Goal: Task Accomplishment & Management: Use online tool/utility

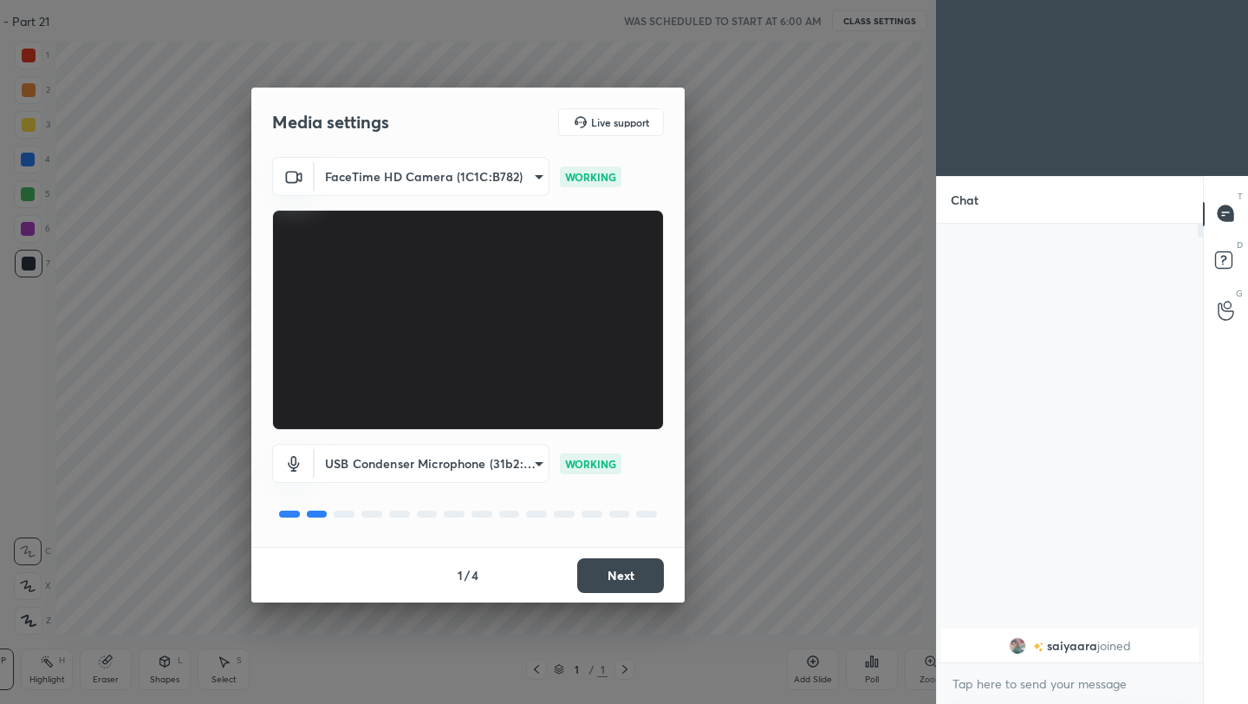
scroll to position [6, 6]
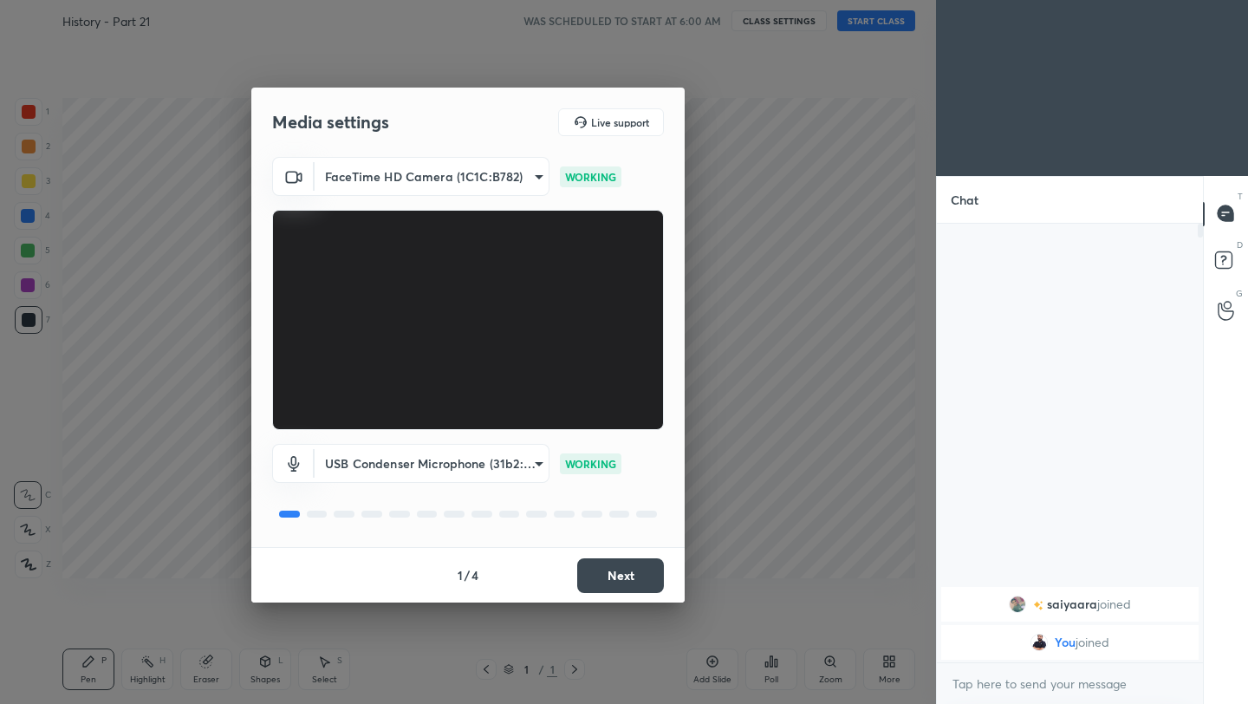
click at [623, 580] on button "Next" at bounding box center [620, 575] width 87 height 35
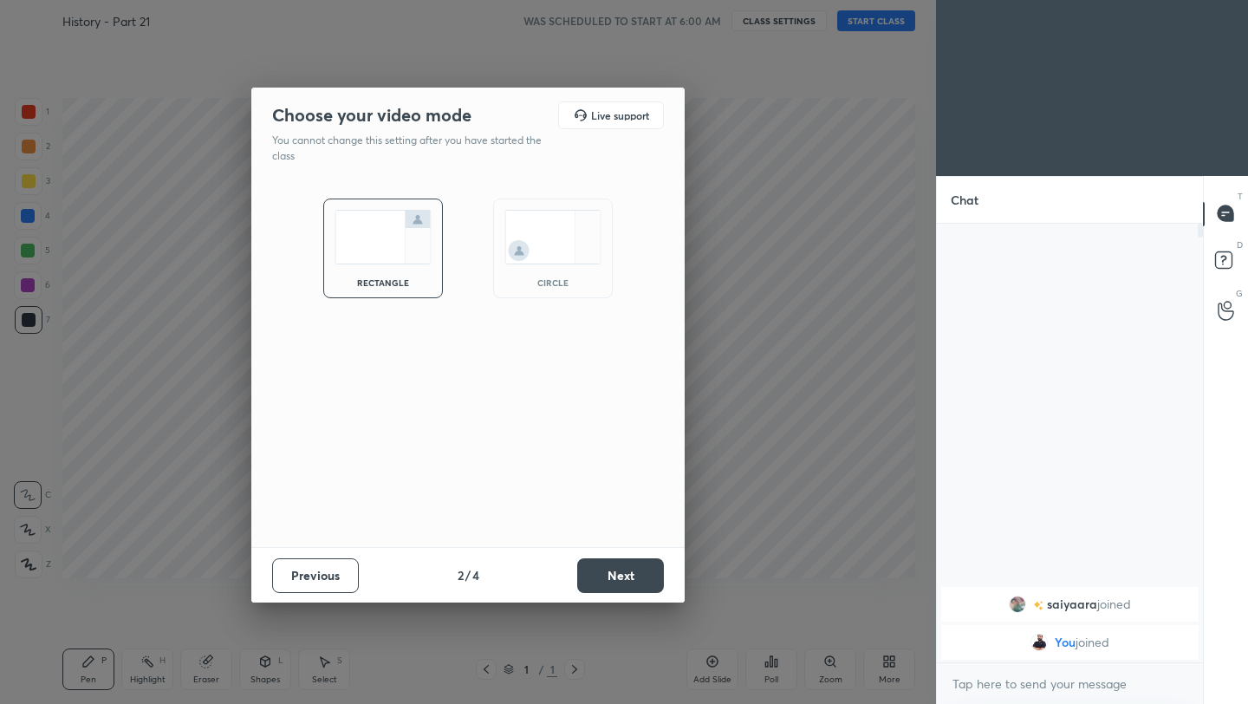
click at [623, 580] on button "Next" at bounding box center [620, 575] width 87 height 35
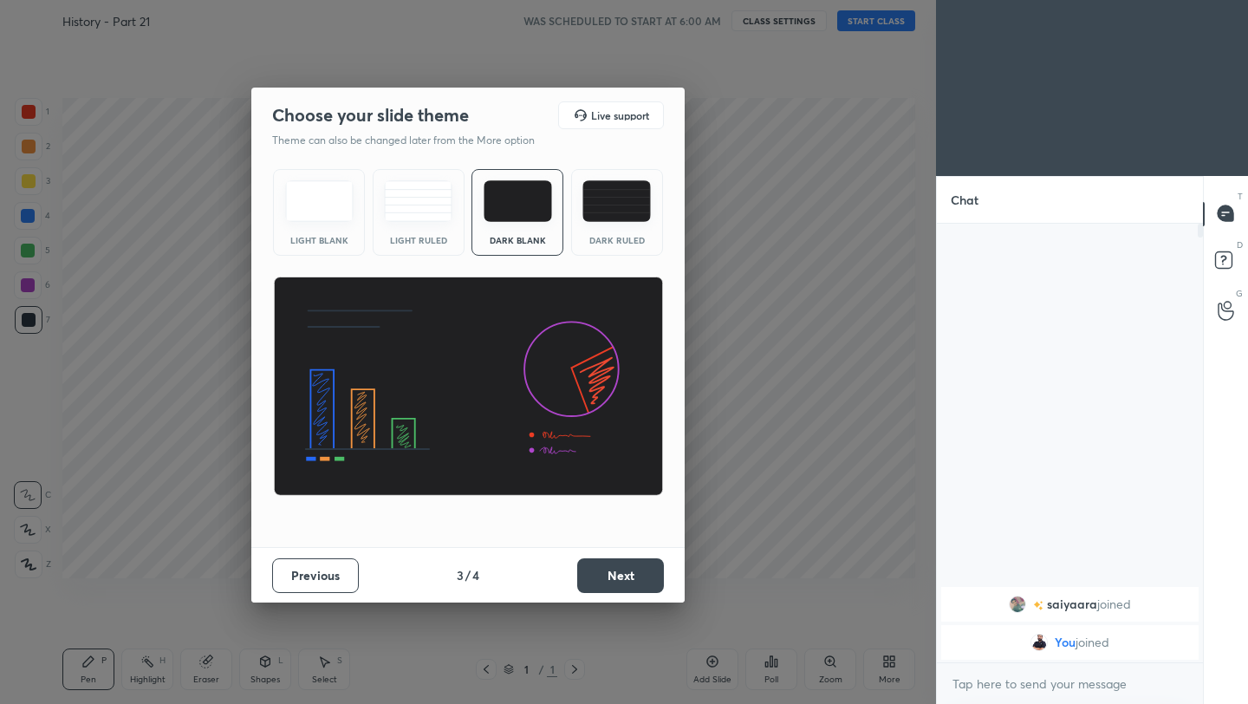
click at [623, 580] on button "Next" at bounding box center [620, 575] width 87 height 35
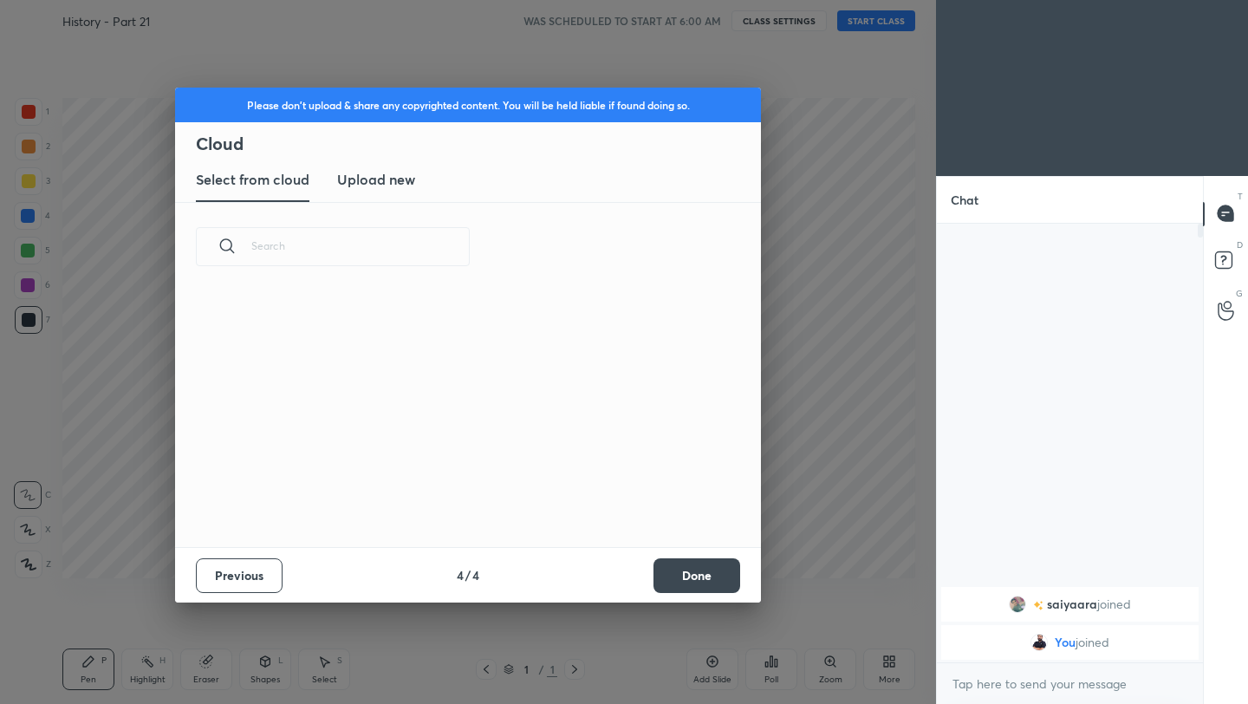
scroll to position [256, 557]
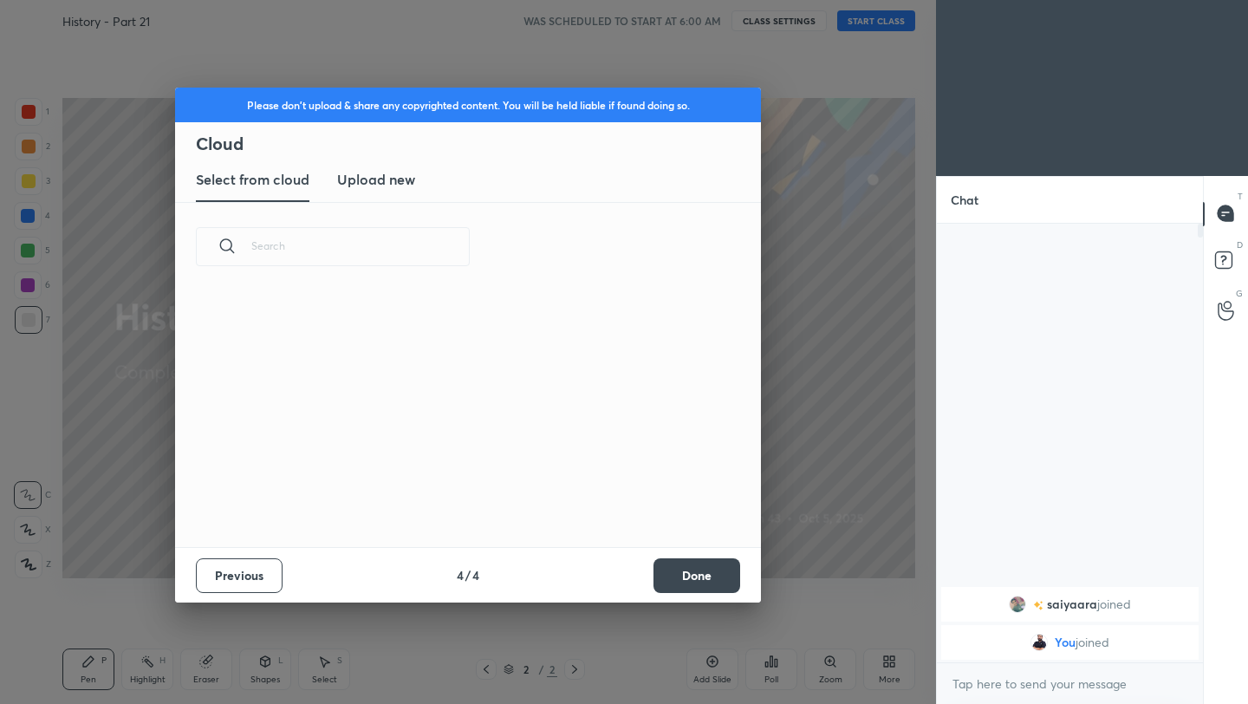
click at [701, 589] on button "Done" at bounding box center [697, 575] width 87 height 35
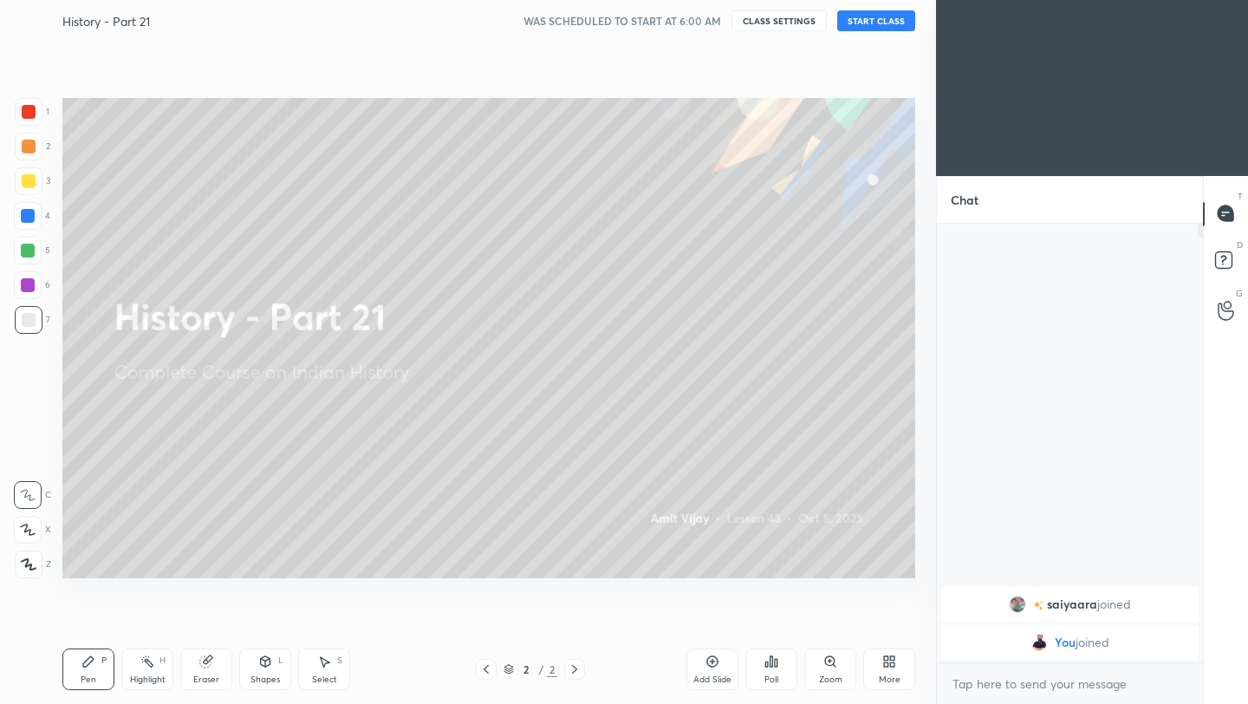
click at [883, 20] on button "START CLASS" at bounding box center [876, 20] width 78 height 21
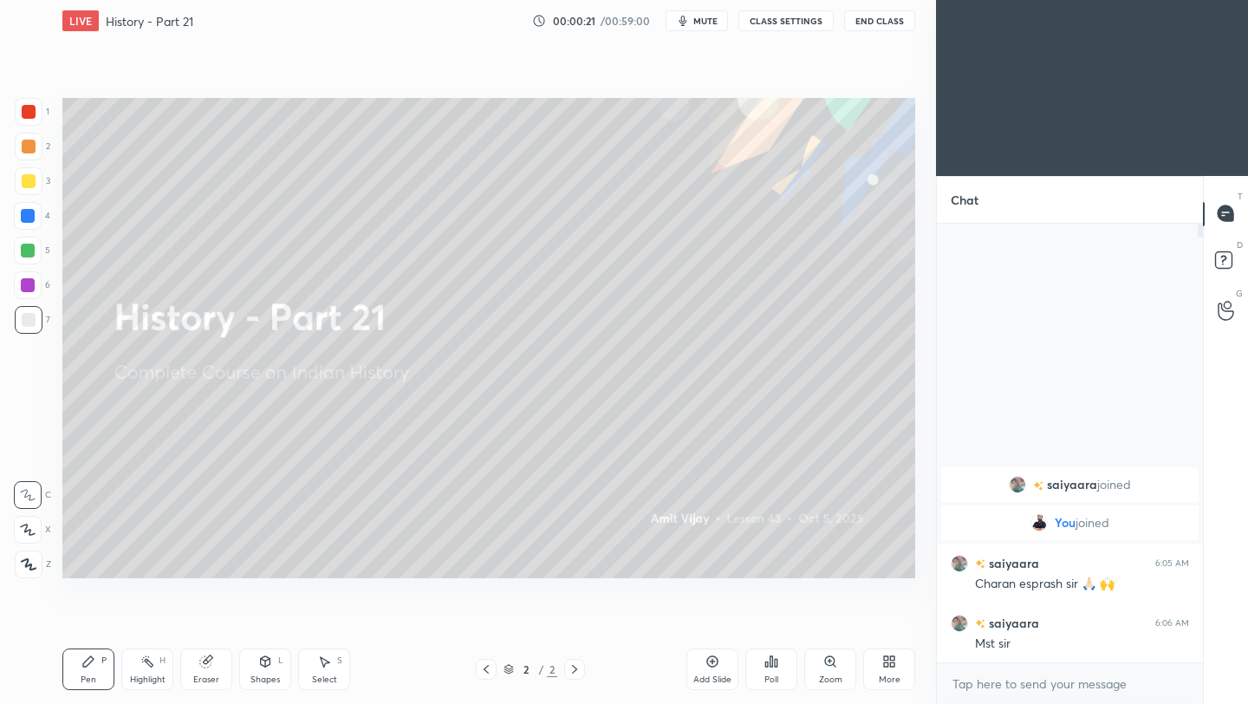
click at [897, 19] on button "End Class" at bounding box center [879, 20] width 71 height 21
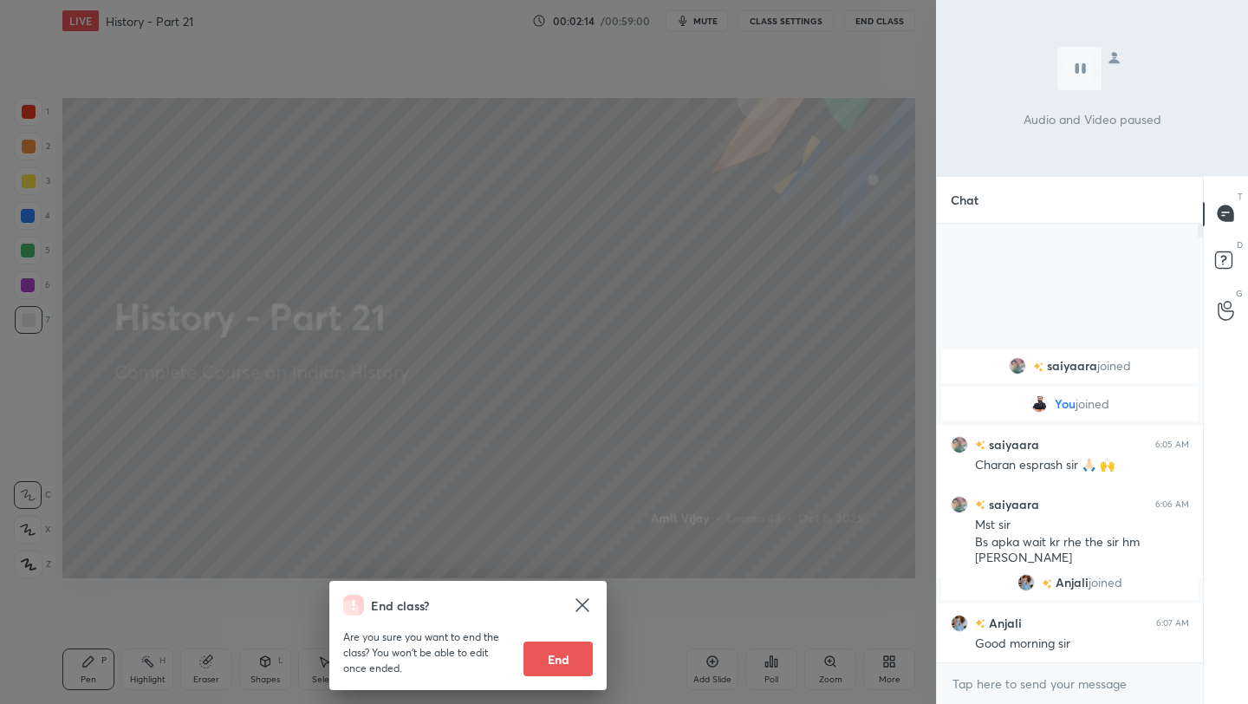
click at [649, 361] on div "End class? Are you sure you want to end the class? You won’t be able to edit on…" at bounding box center [468, 352] width 936 height 704
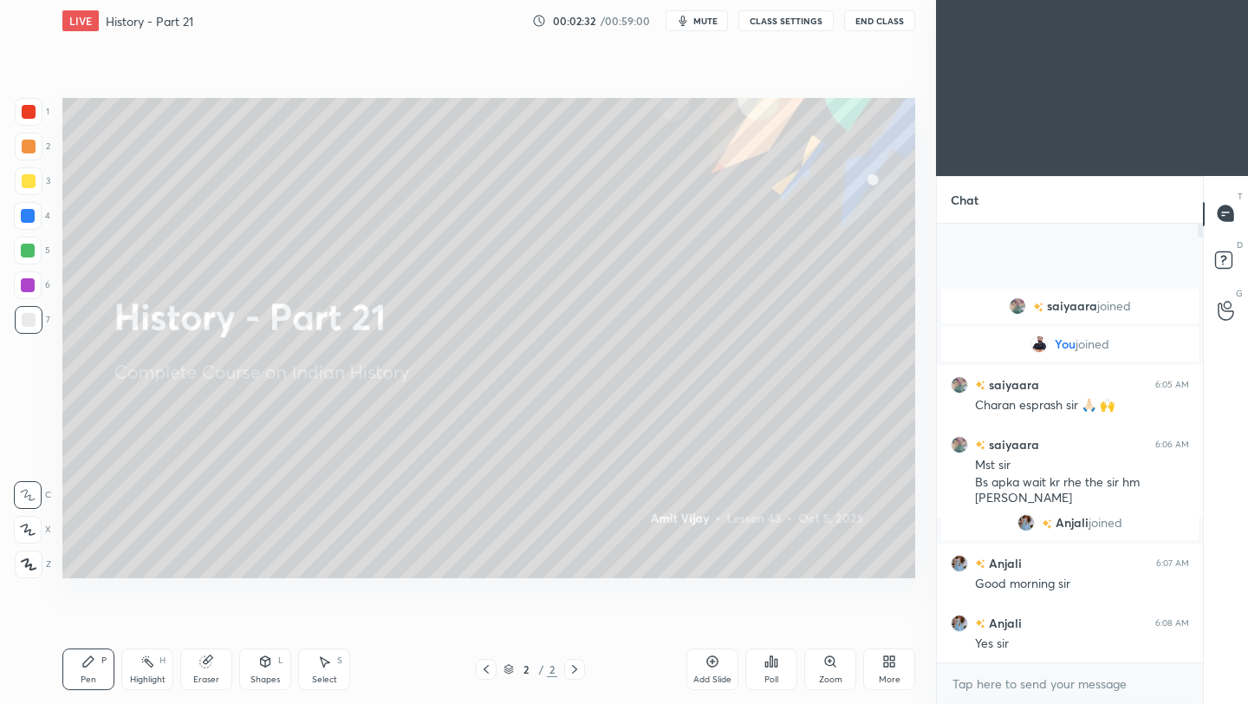
click at [880, 17] on button "End Class" at bounding box center [879, 20] width 71 height 21
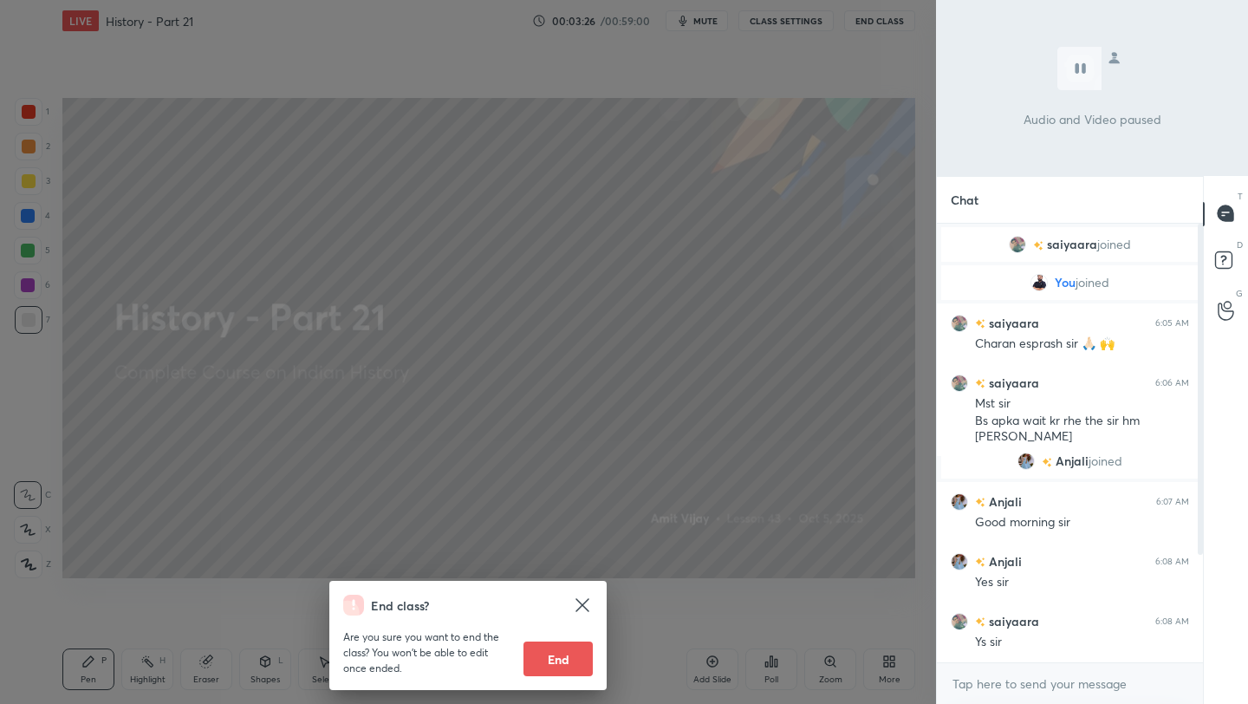
click at [800, 170] on div "End class? Are you sure you want to end the class? You won’t be able to edit on…" at bounding box center [468, 352] width 936 height 704
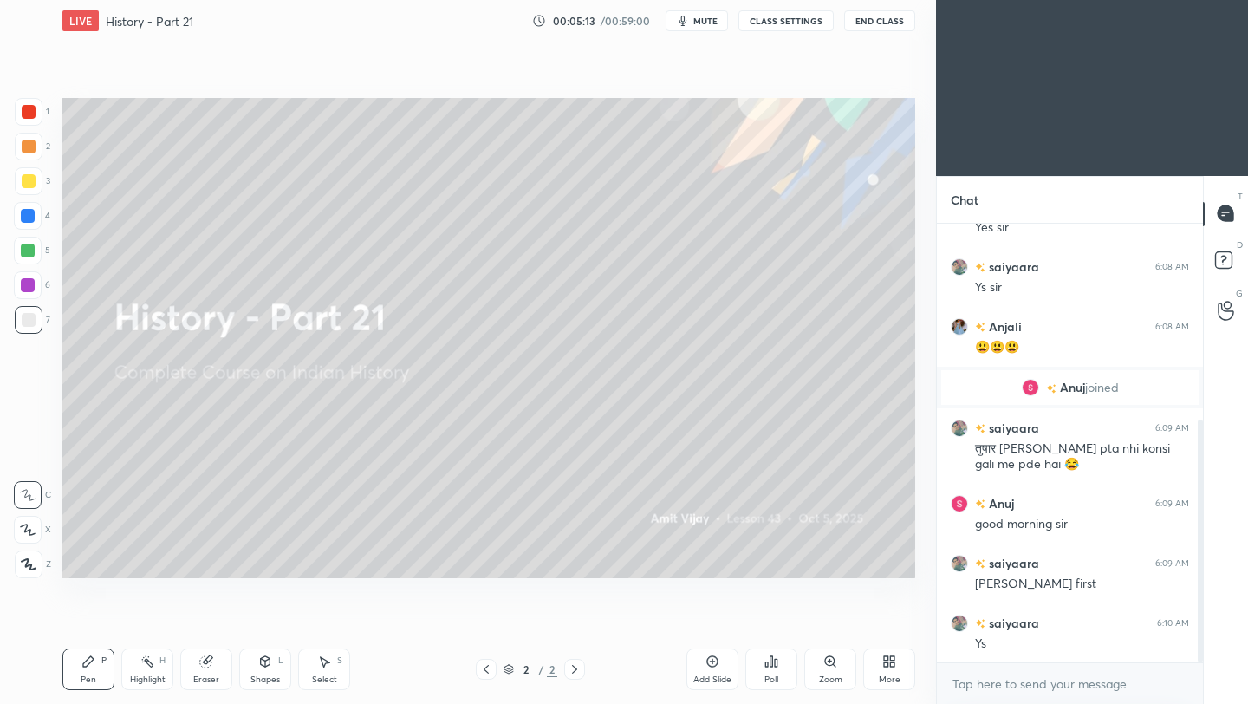
scroll to position [414, 0]
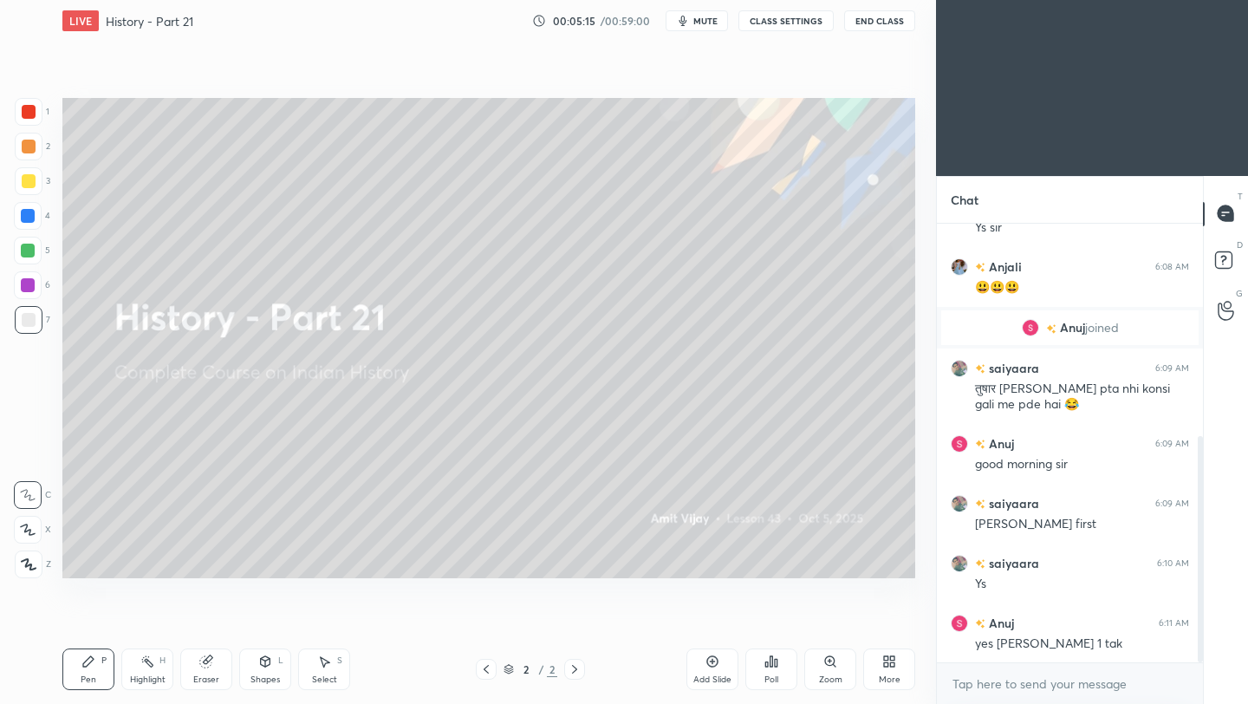
click at [714, 667] on icon at bounding box center [713, 662] width 14 height 14
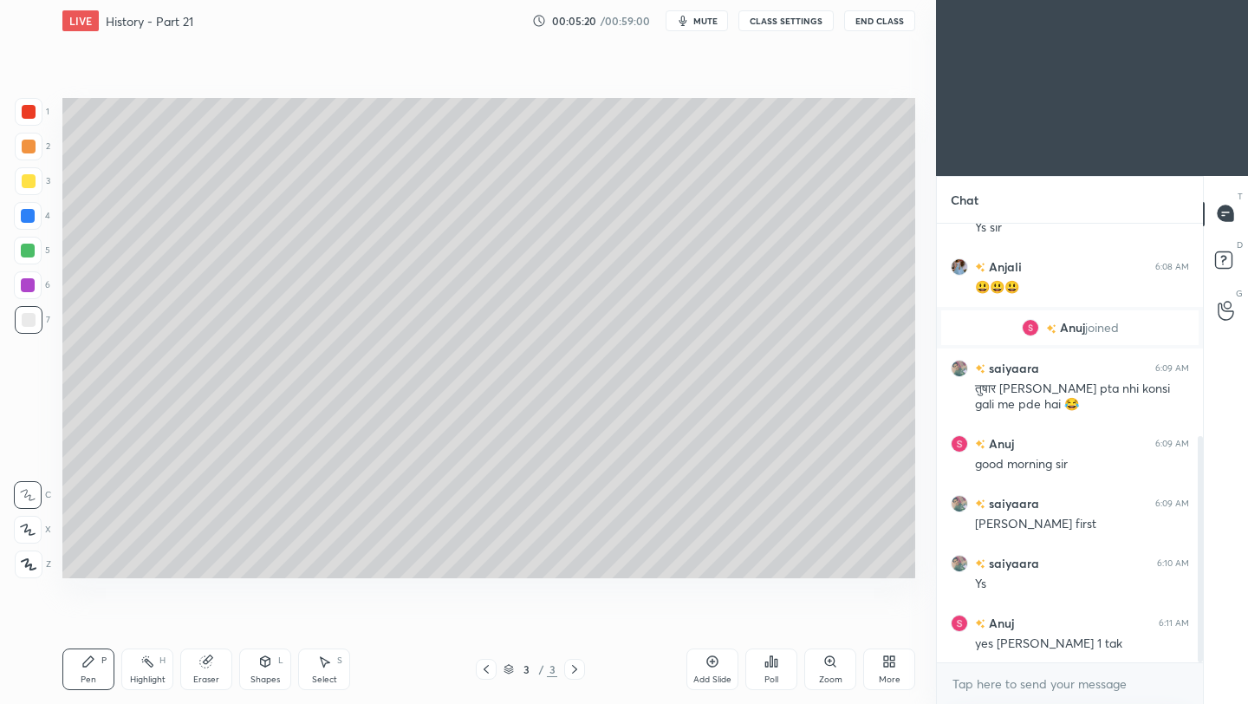
click at [31, 185] on div at bounding box center [29, 181] width 14 height 14
click at [25, 566] on icon at bounding box center [29, 564] width 14 height 10
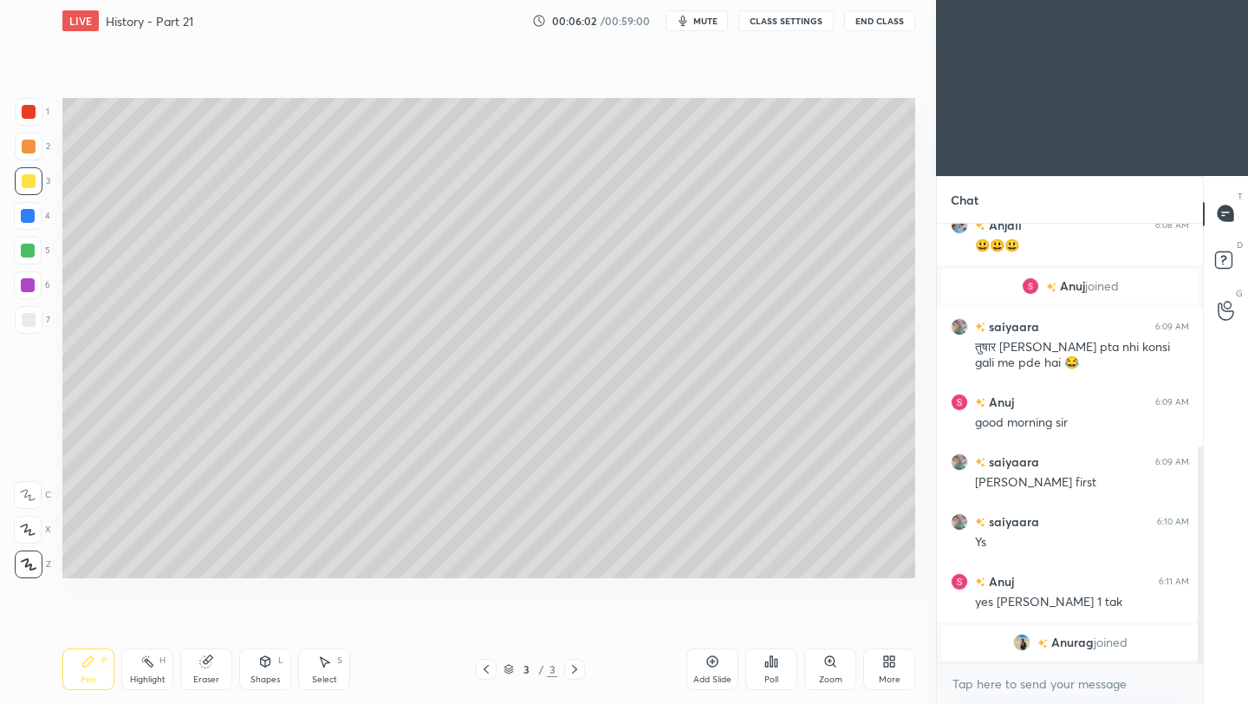
click at [31, 322] on div at bounding box center [29, 320] width 14 height 14
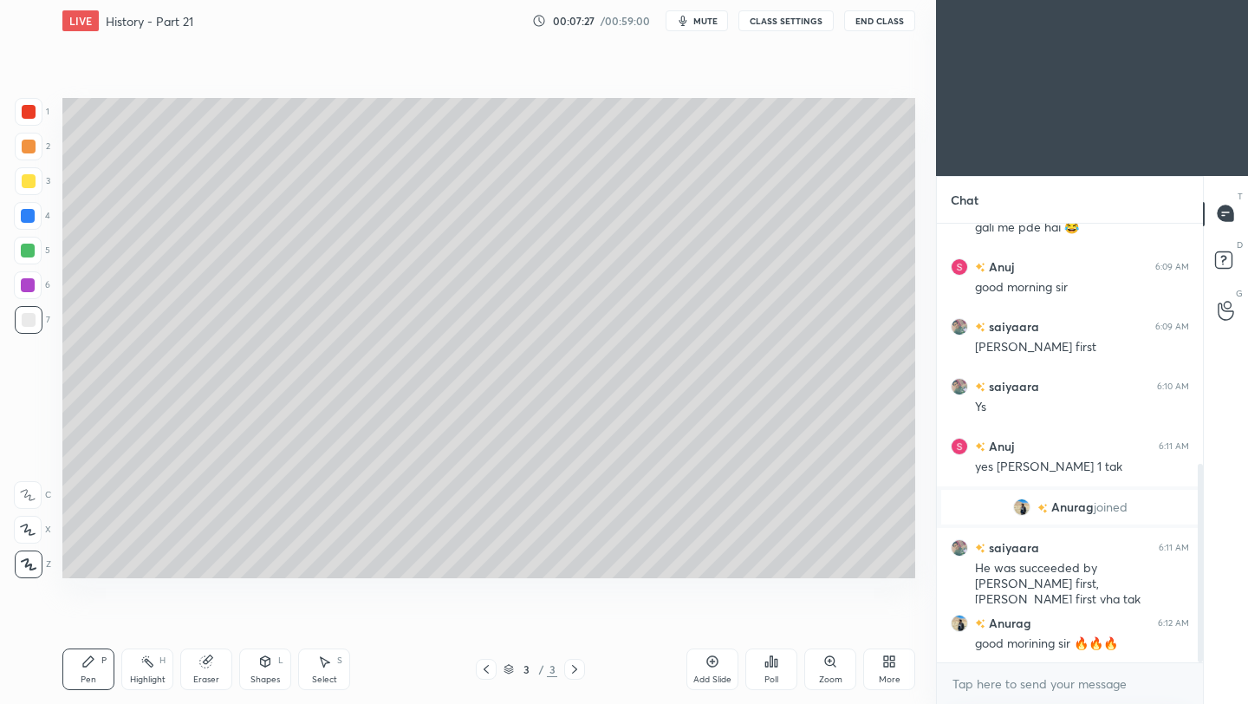
scroll to position [609, 0]
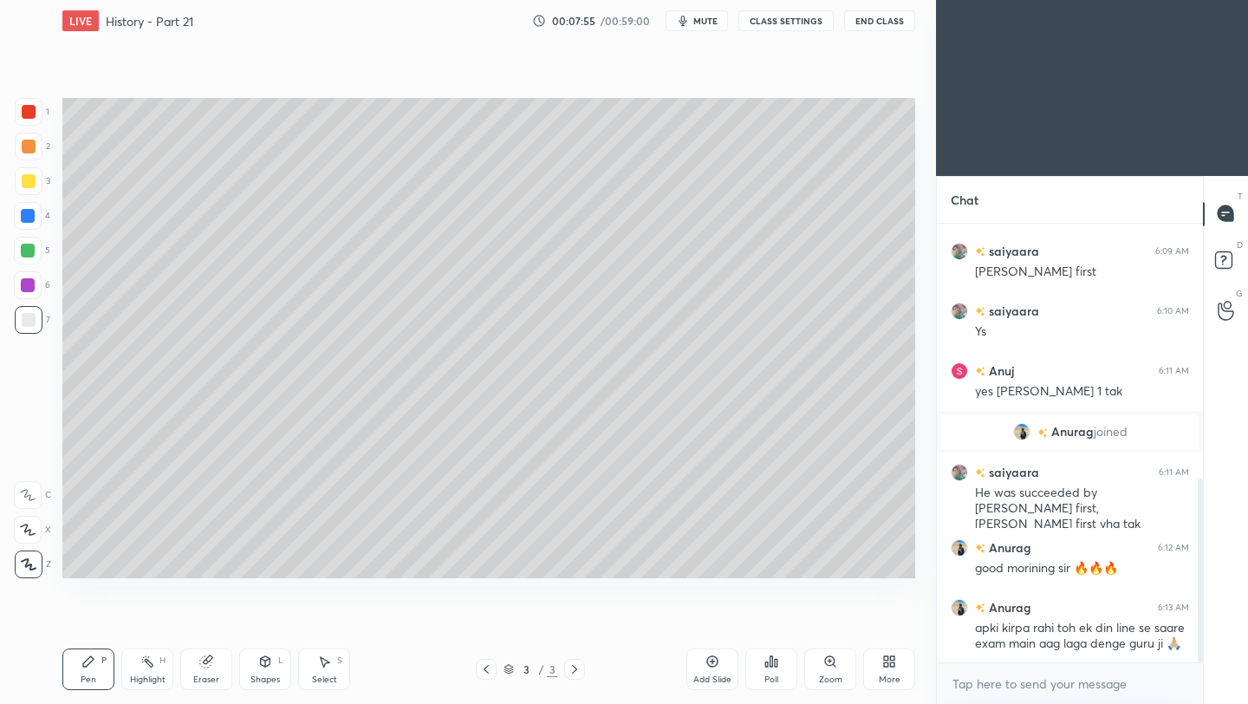
drag, startPoint x: 215, startPoint y: 675, endPoint x: 226, endPoint y: 670, distance: 12.4
click at [217, 675] on div "Eraser" at bounding box center [206, 679] width 26 height 9
drag, startPoint x: 95, startPoint y: 674, endPoint x: 160, endPoint y: 635, distance: 76.3
click at [96, 674] on div "Pen P" at bounding box center [88, 669] width 52 height 42
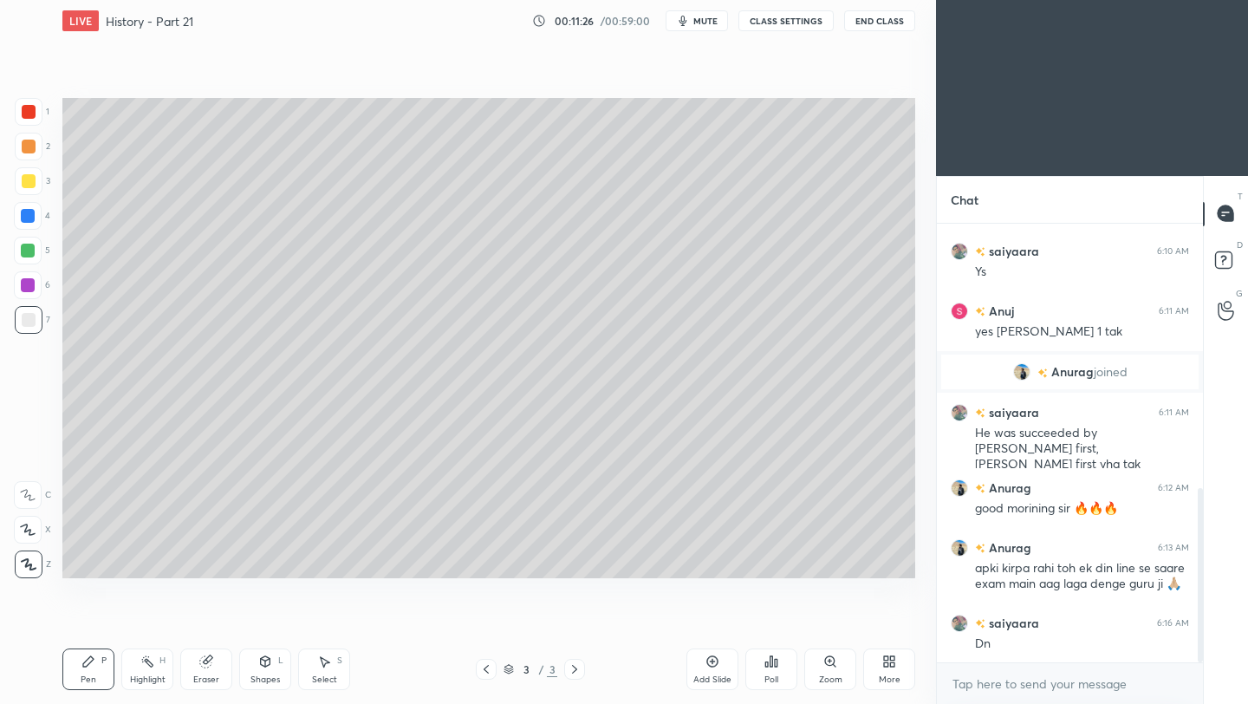
click at [713, 666] on icon at bounding box center [713, 662] width 14 height 14
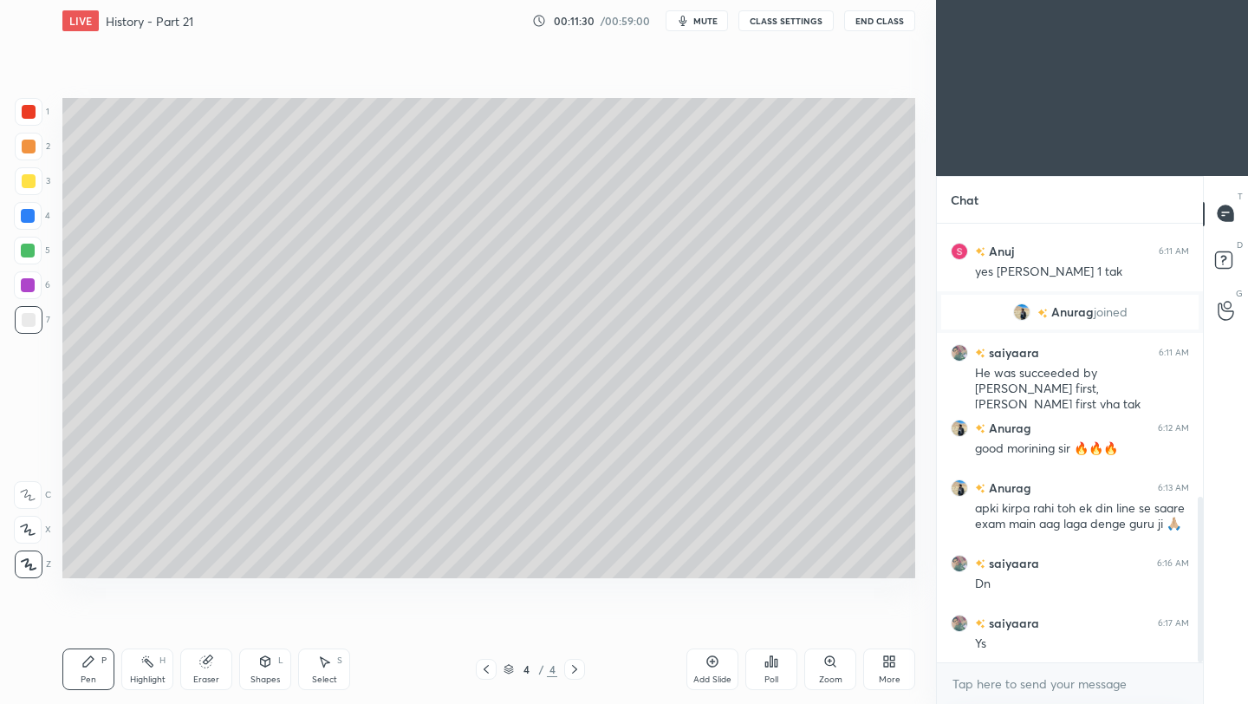
click at [29, 180] on div at bounding box center [29, 181] width 14 height 14
click at [32, 317] on div at bounding box center [29, 320] width 14 height 14
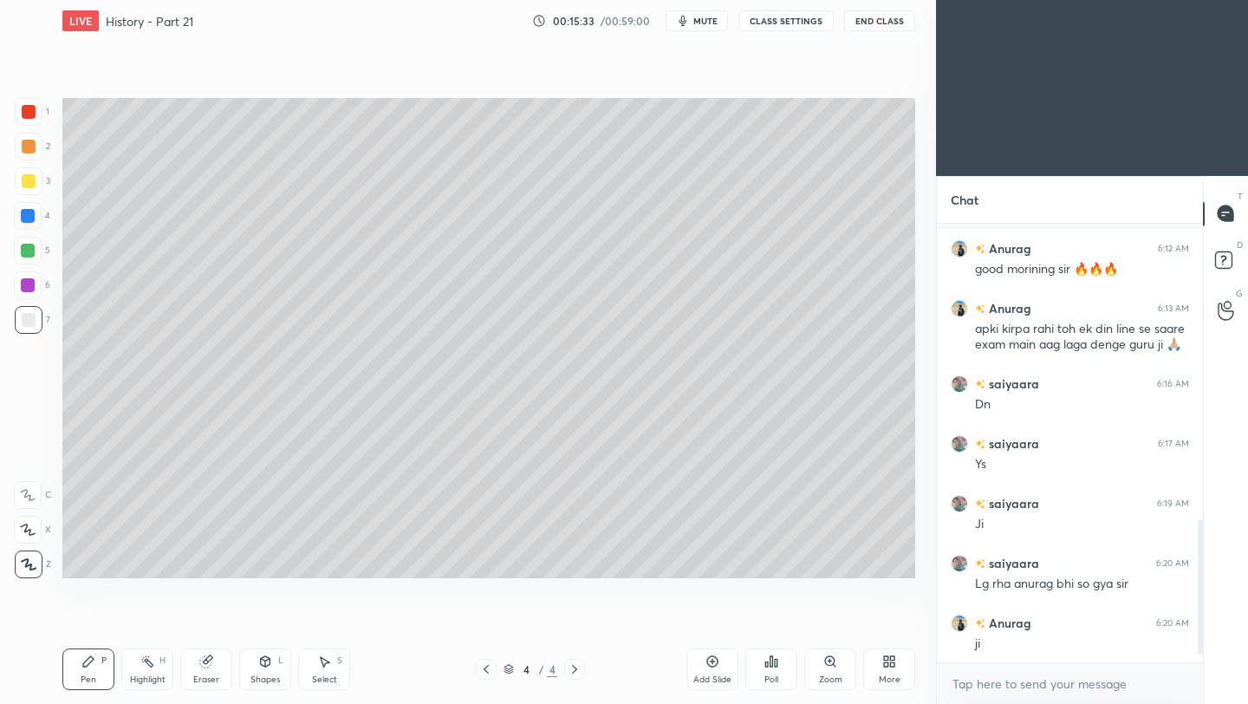
scroll to position [983, 0]
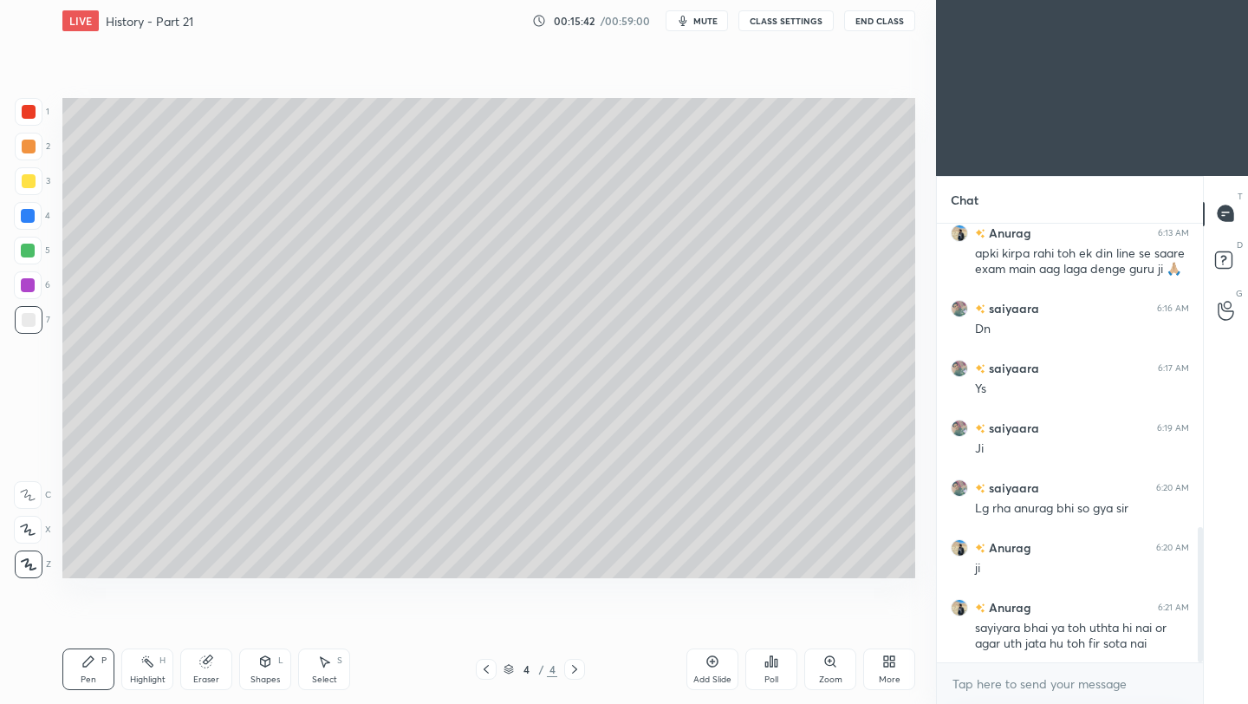
click at [27, 182] on div at bounding box center [29, 181] width 14 height 14
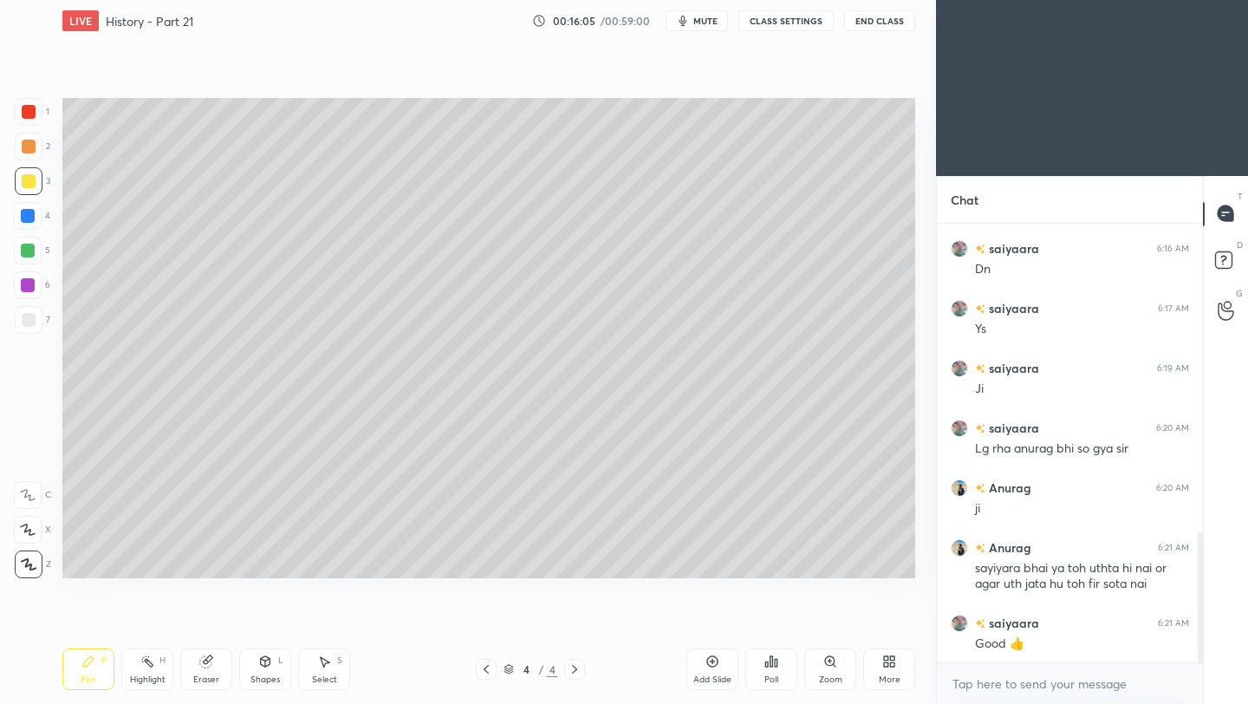
click at [901, 23] on button "End Class" at bounding box center [879, 20] width 71 height 21
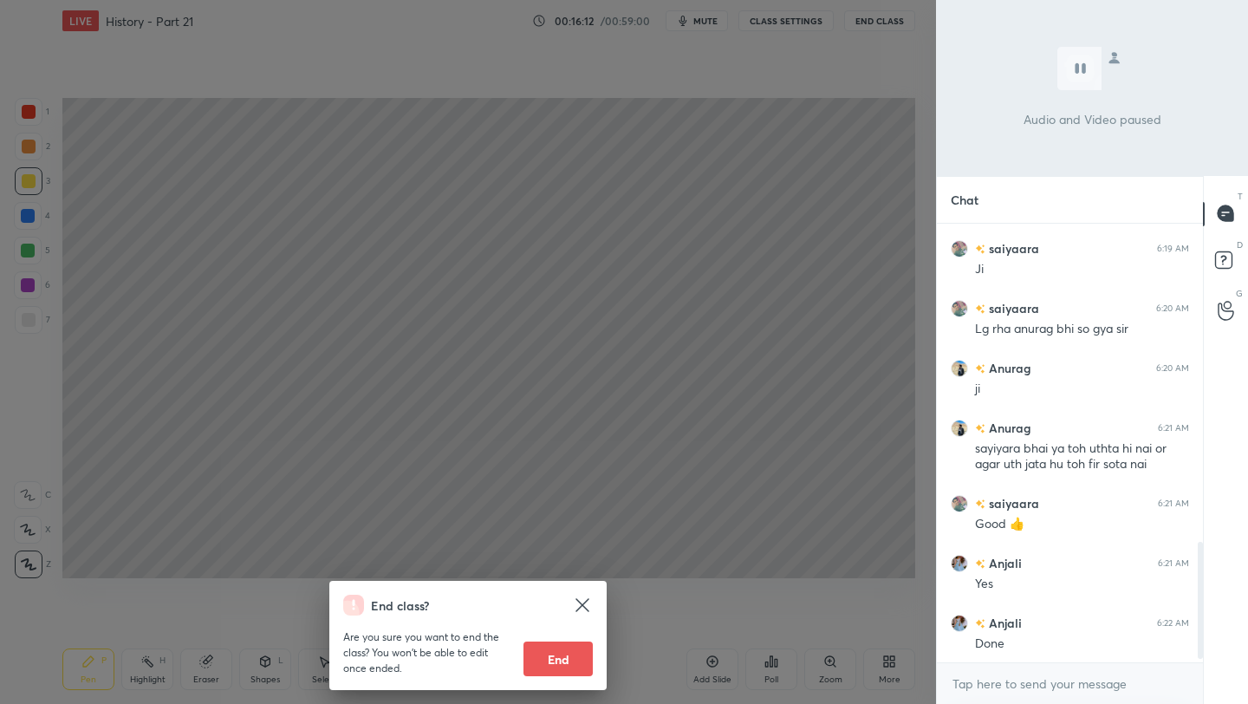
scroll to position [1222, 0]
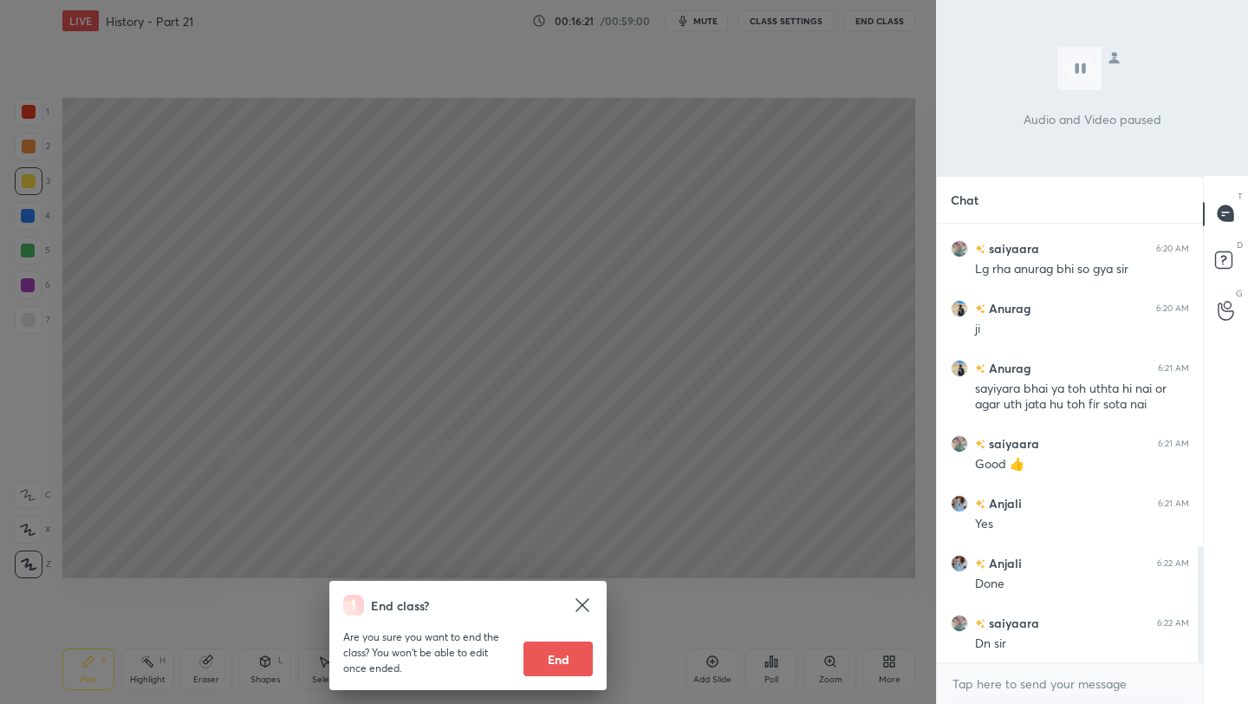
click at [866, 137] on div "End class? Are you sure you want to end the class? You won’t be able to edit on…" at bounding box center [468, 352] width 936 height 704
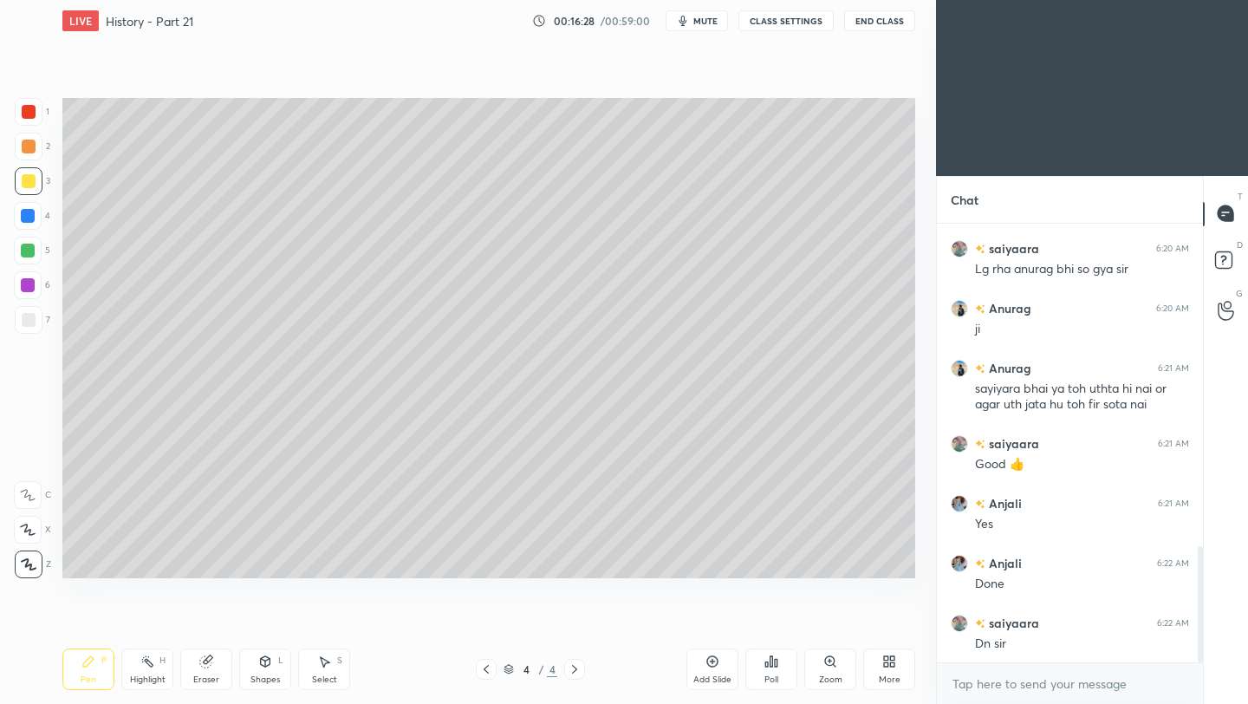
click at [709, 663] on icon at bounding box center [713, 662] width 14 height 14
click at [30, 321] on div at bounding box center [29, 320] width 14 height 14
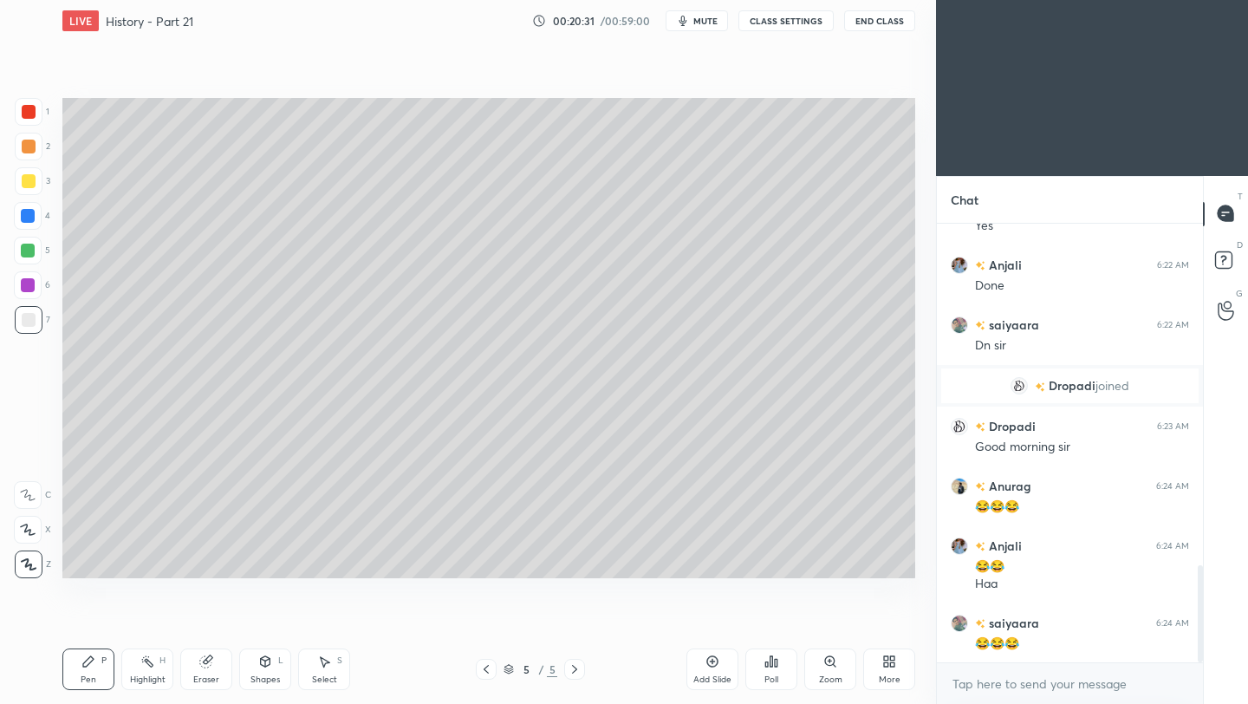
scroll to position [1548, 0]
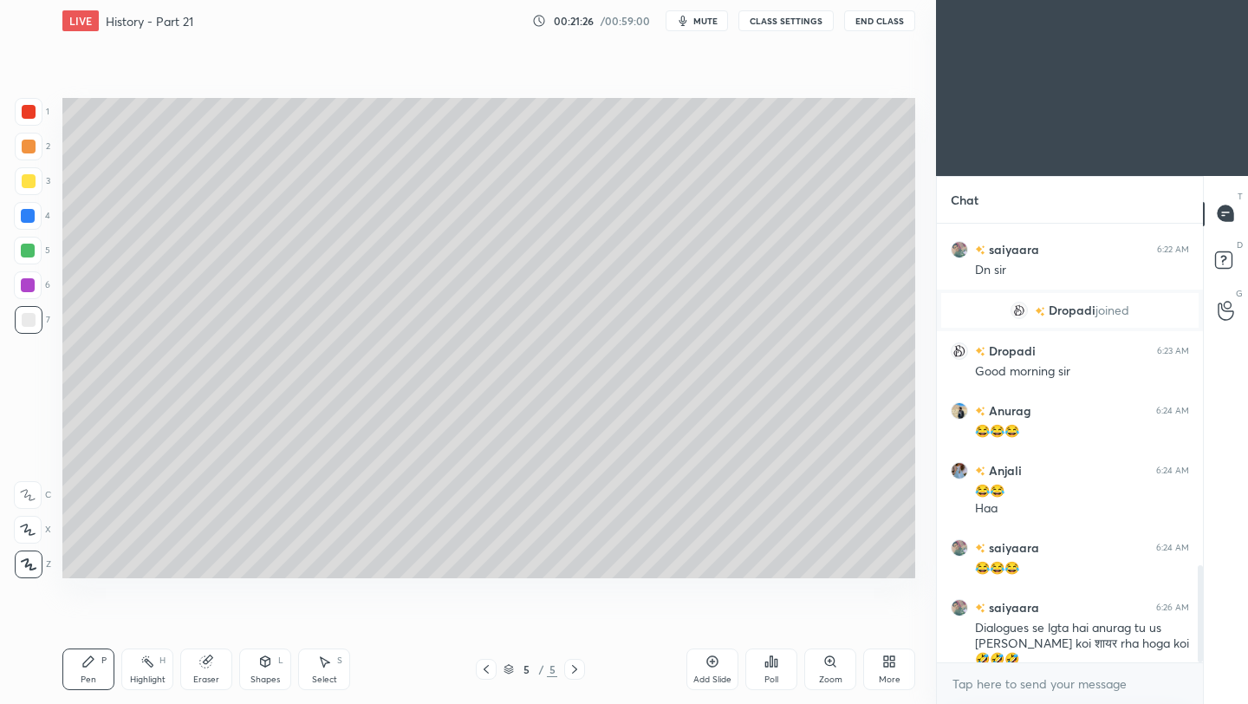
click at [716, 666] on icon at bounding box center [713, 662] width 14 height 14
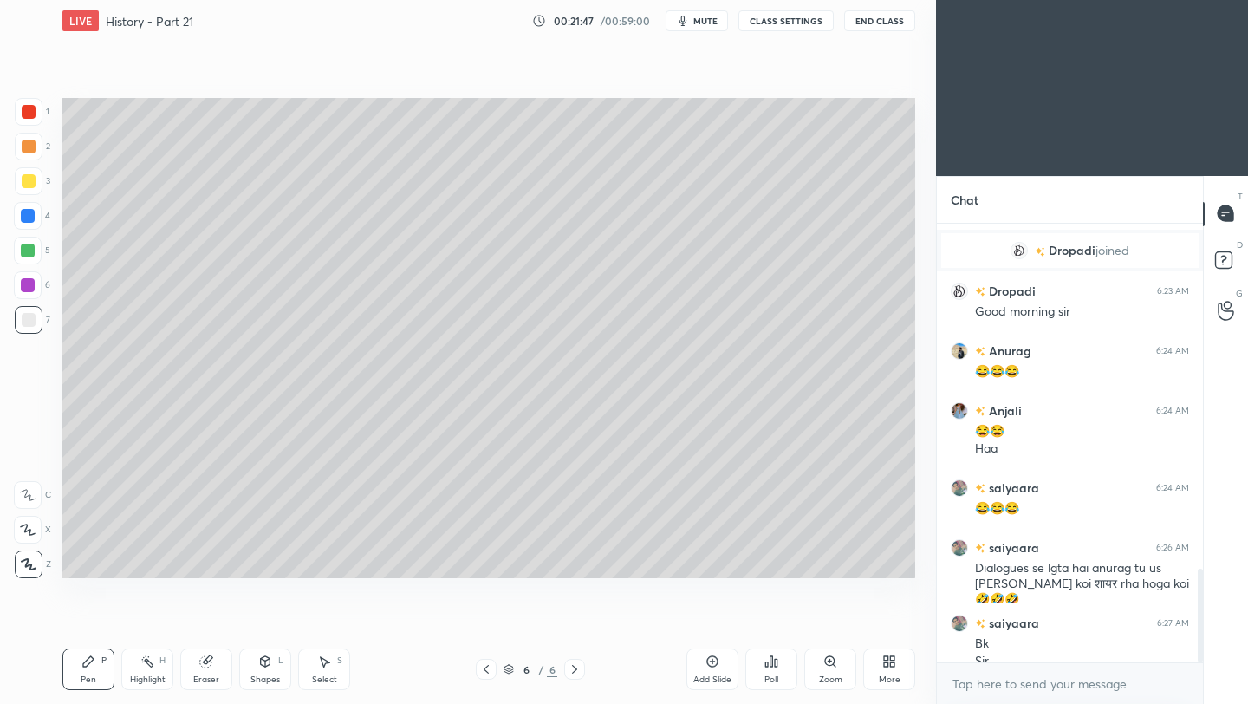
scroll to position [1625, 0]
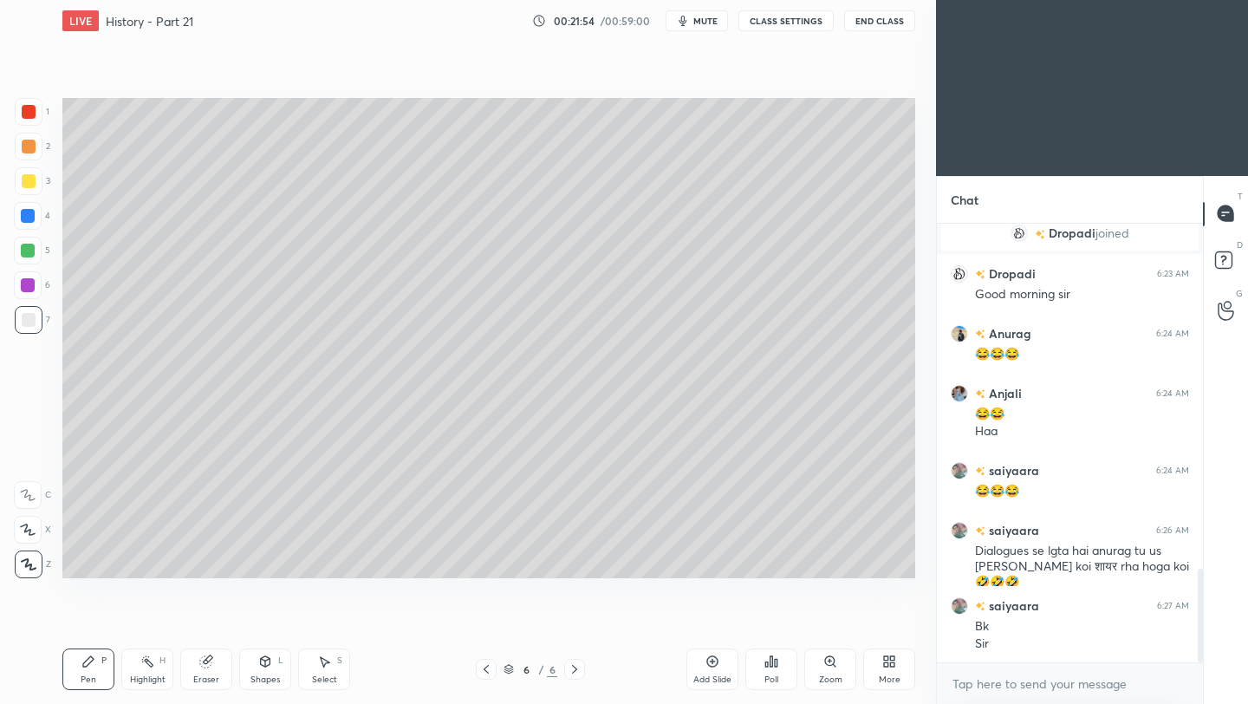
click at [489, 672] on icon at bounding box center [486, 669] width 14 height 14
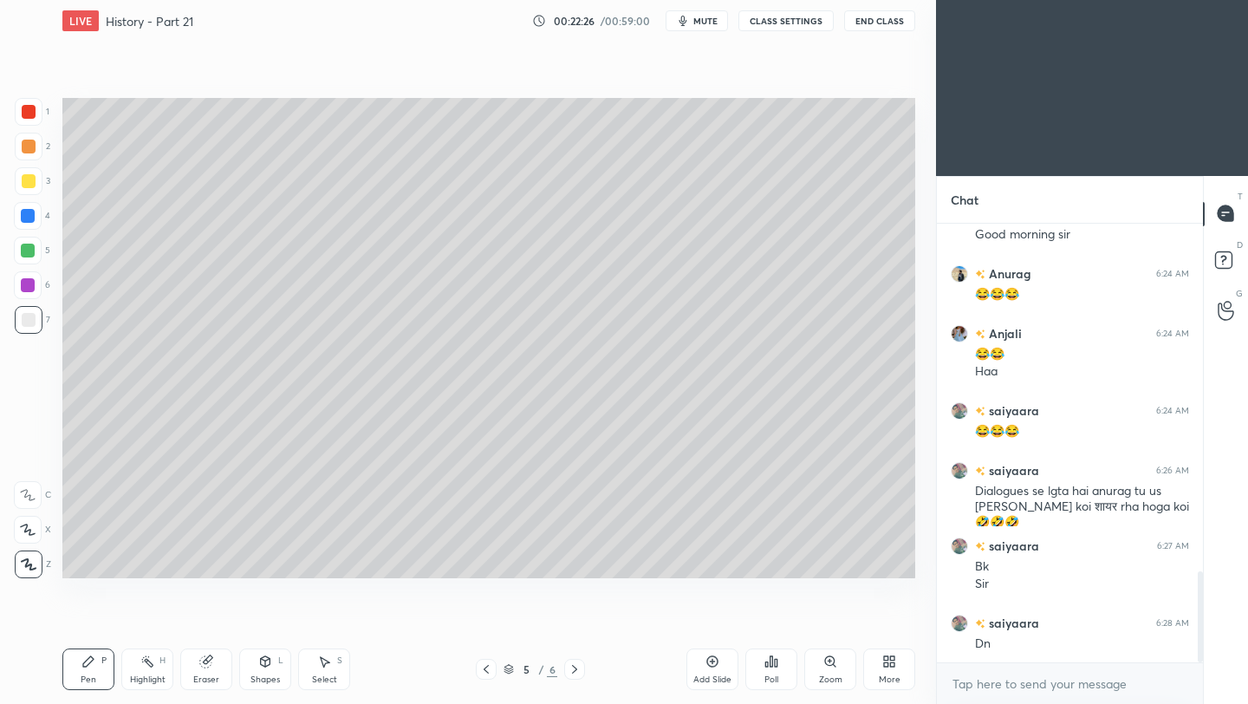
click at [575, 669] on icon at bounding box center [575, 669] width 14 height 14
click at [30, 185] on div at bounding box center [29, 181] width 14 height 14
click at [884, 24] on button "End Class" at bounding box center [879, 20] width 71 height 21
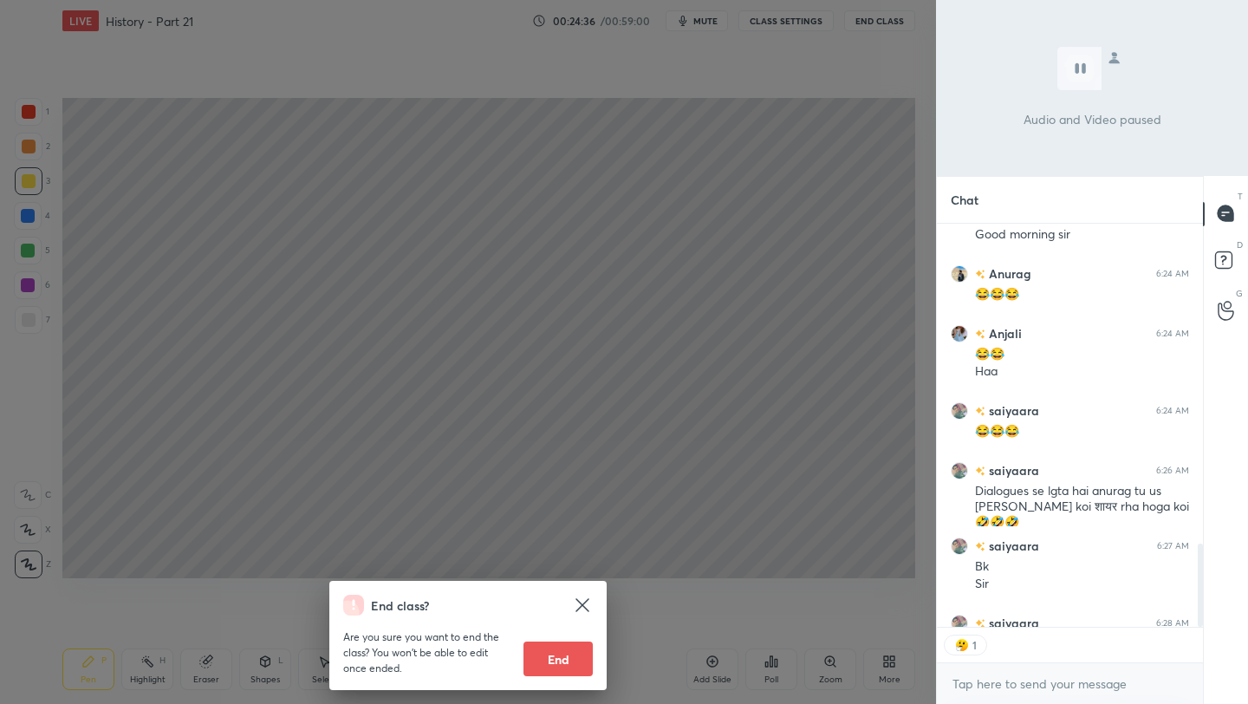
scroll to position [6, 6]
click at [760, 300] on div "End class? Are you sure you want to end the class? You won’t be able to edit on…" at bounding box center [468, 352] width 936 height 704
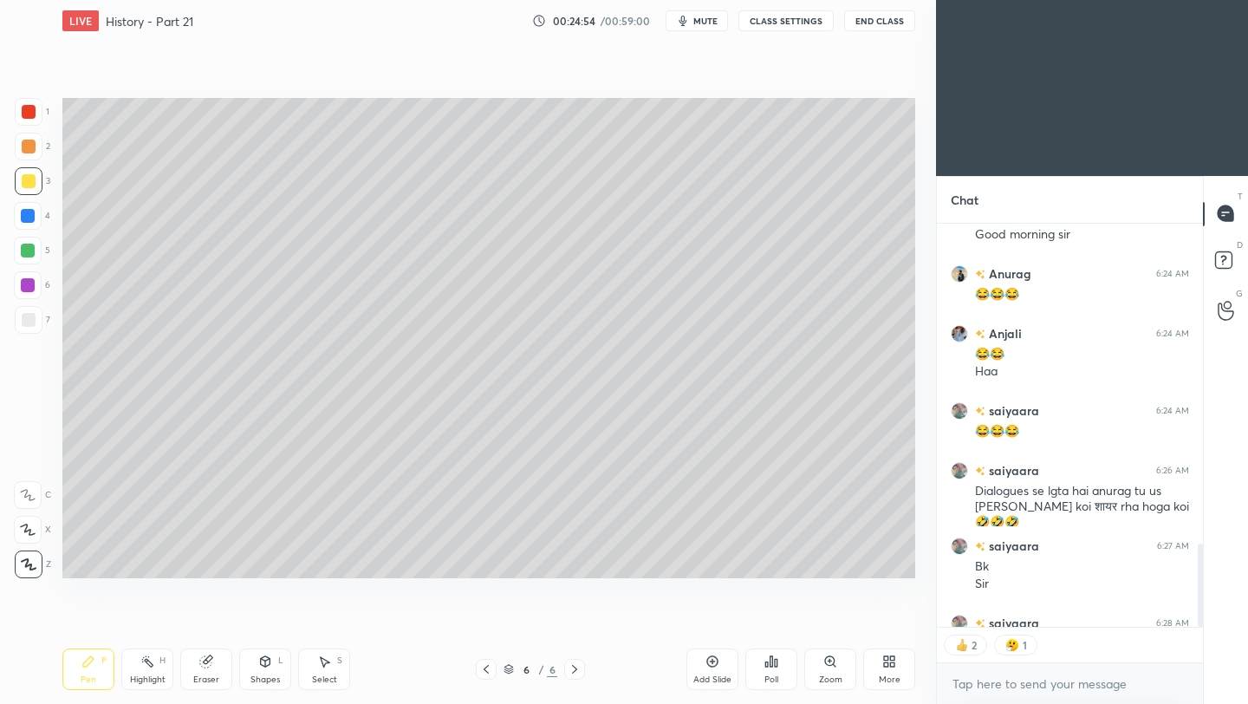
click at [29, 322] on div at bounding box center [29, 320] width 14 height 14
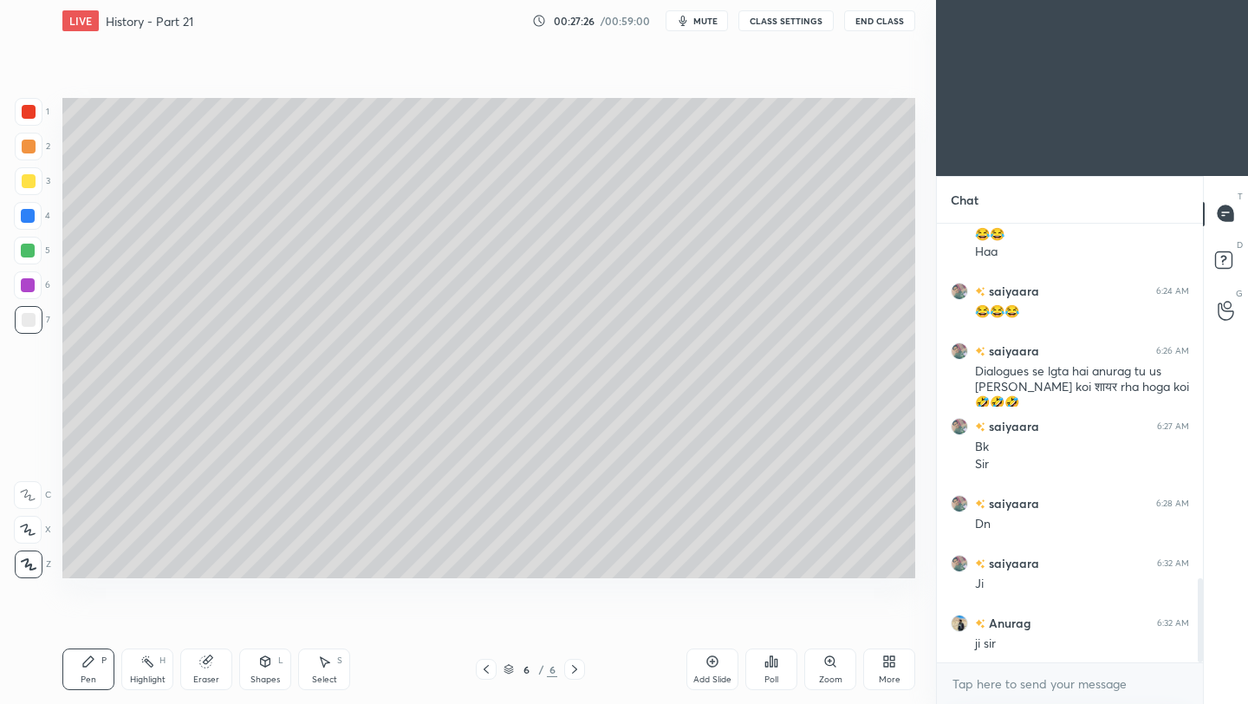
scroll to position [1846, 0]
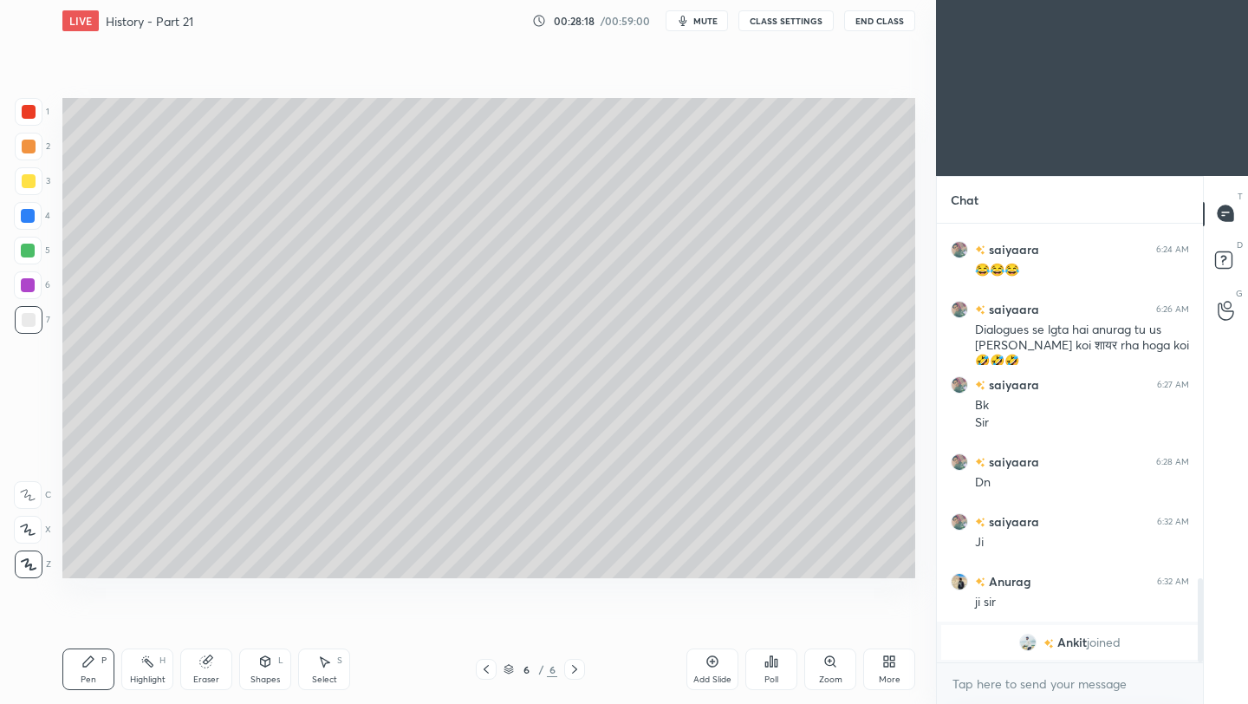
click at [715, 672] on div "Add Slide" at bounding box center [713, 669] width 52 height 42
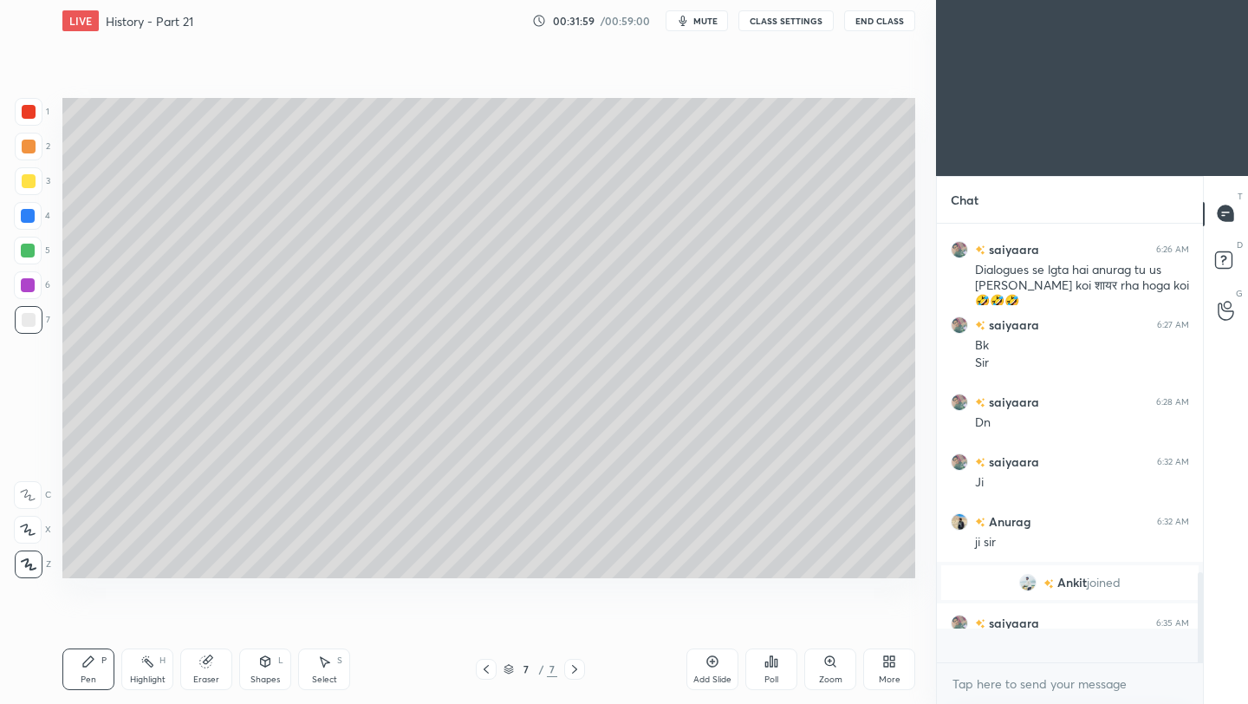
scroll to position [1697, 0]
drag, startPoint x: 29, startPoint y: 184, endPoint x: 35, endPoint y: 216, distance: 32.5
click at [29, 185] on div at bounding box center [29, 181] width 14 height 14
click at [199, 675] on div "Eraser" at bounding box center [206, 679] width 26 height 9
click at [219, 588] on div "Setting up your live class Poll for secs No correct answer Start poll" at bounding box center [488, 338] width 867 height 593
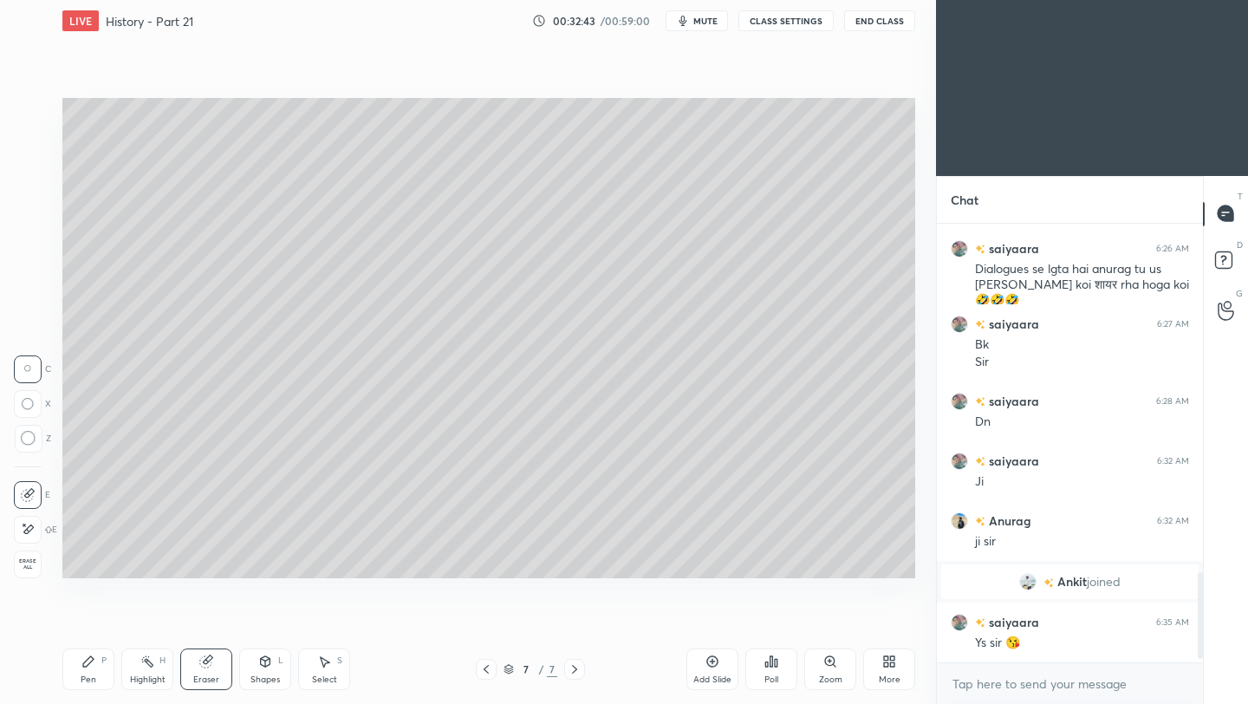
drag, startPoint x: 95, startPoint y: 687, endPoint x: 107, endPoint y: 680, distance: 13.7
click at [96, 688] on div "Pen P" at bounding box center [88, 669] width 52 height 42
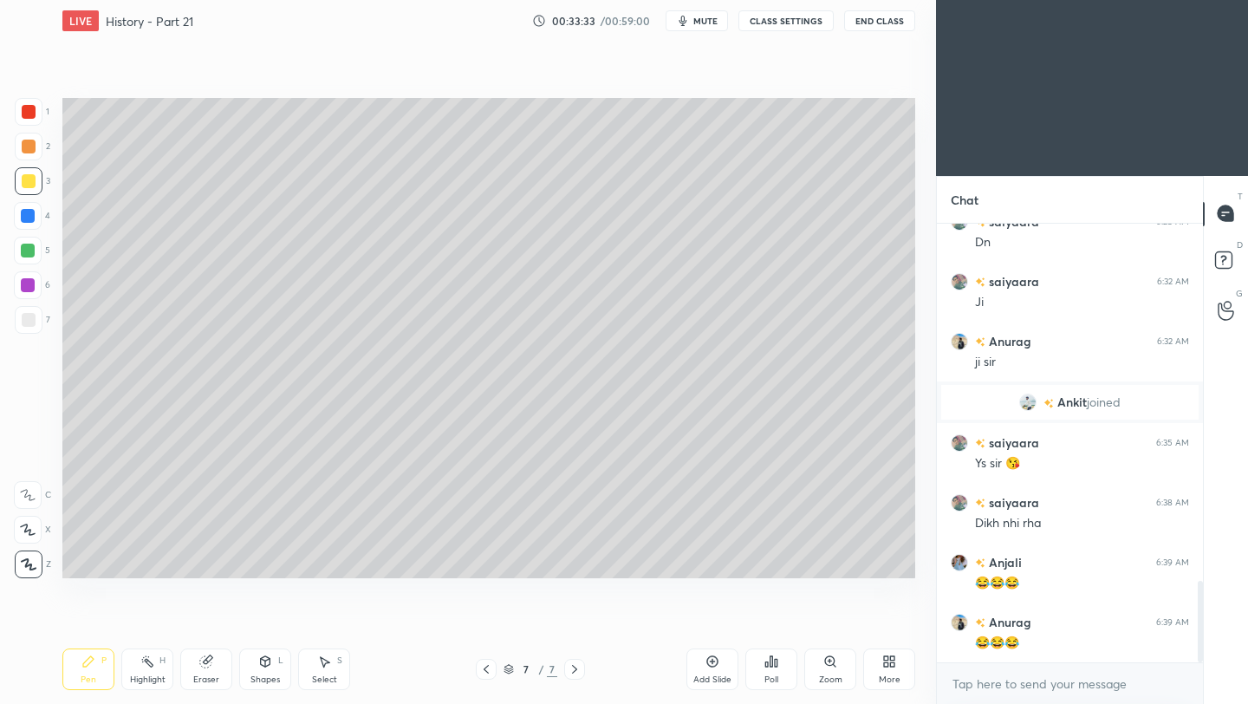
scroll to position [1937, 0]
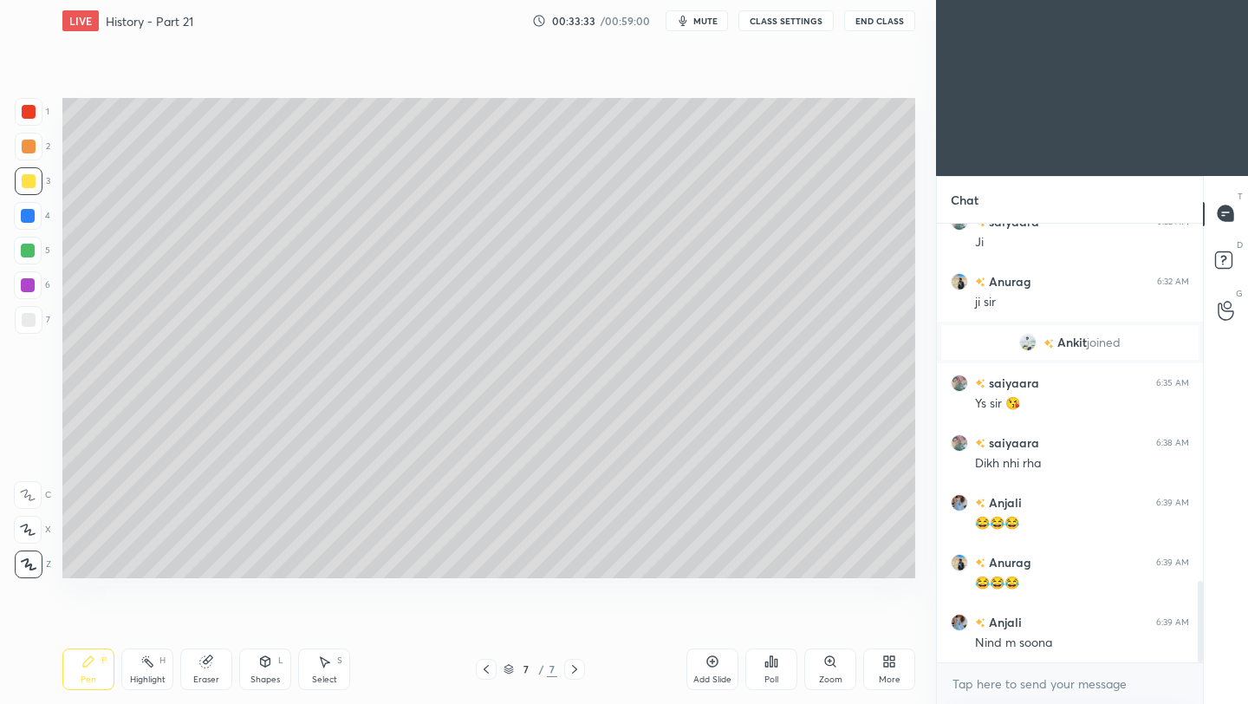
drag, startPoint x: 36, startPoint y: 323, endPoint x: 48, endPoint y: 325, distance: 12.3
click at [36, 323] on div at bounding box center [29, 320] width 28 height 28
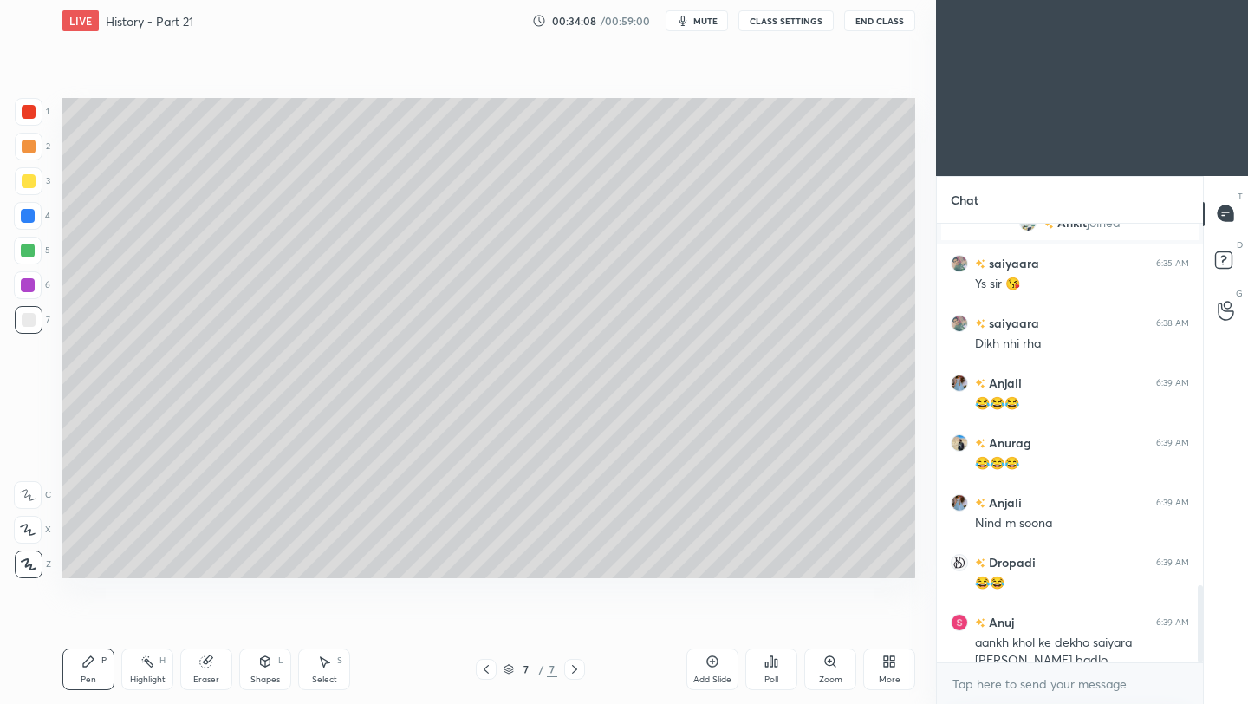
scroll to position [2074, 0]
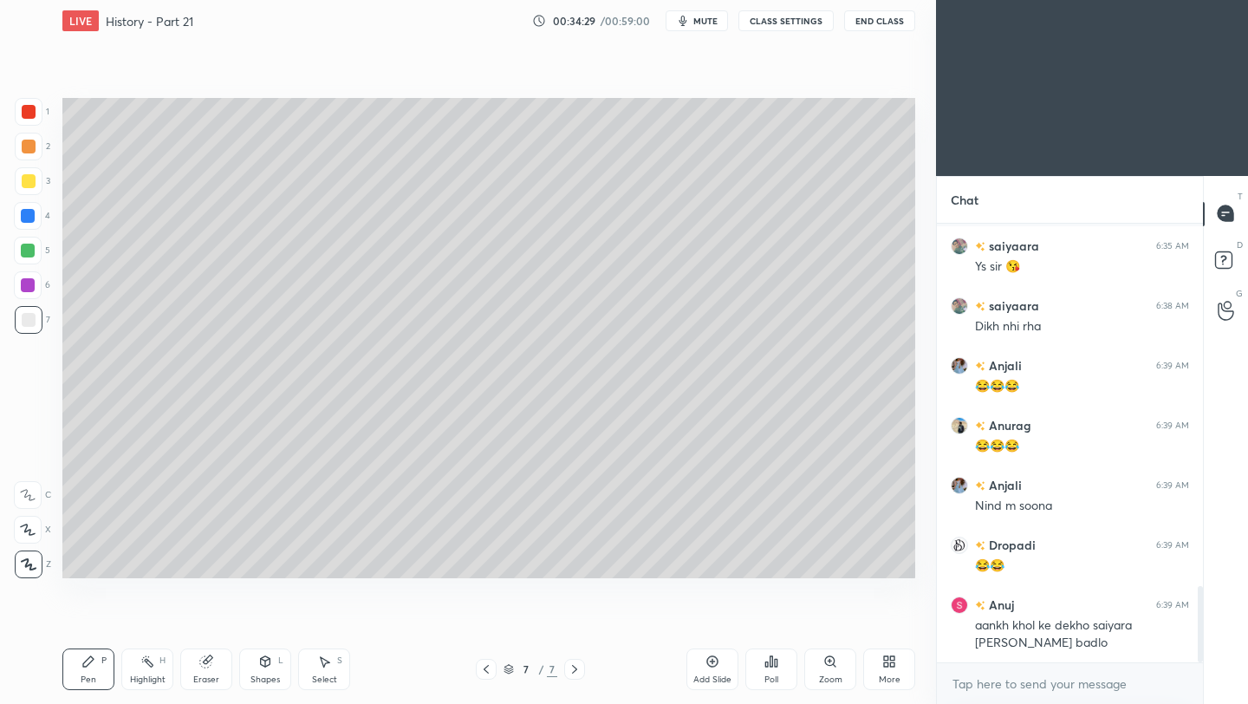
click at [707, 664] on icon at bounding box center [713, 662] width 14 height 14
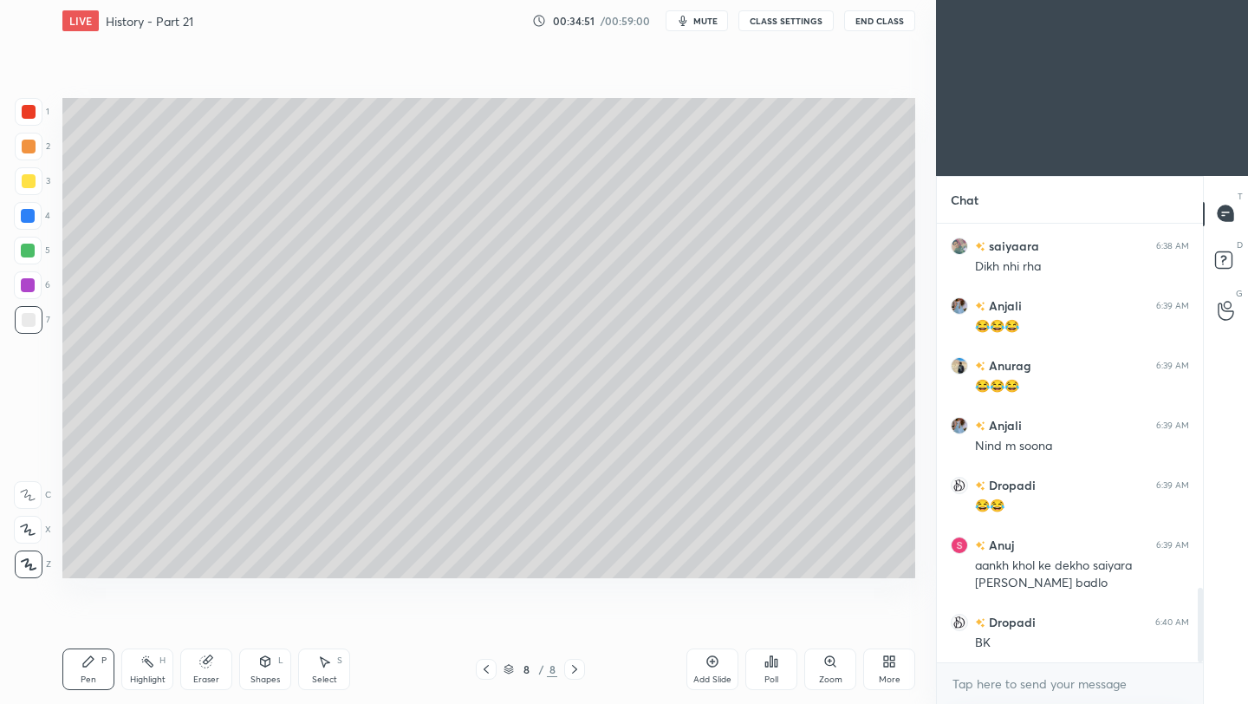
scroll to position [2193, 0]
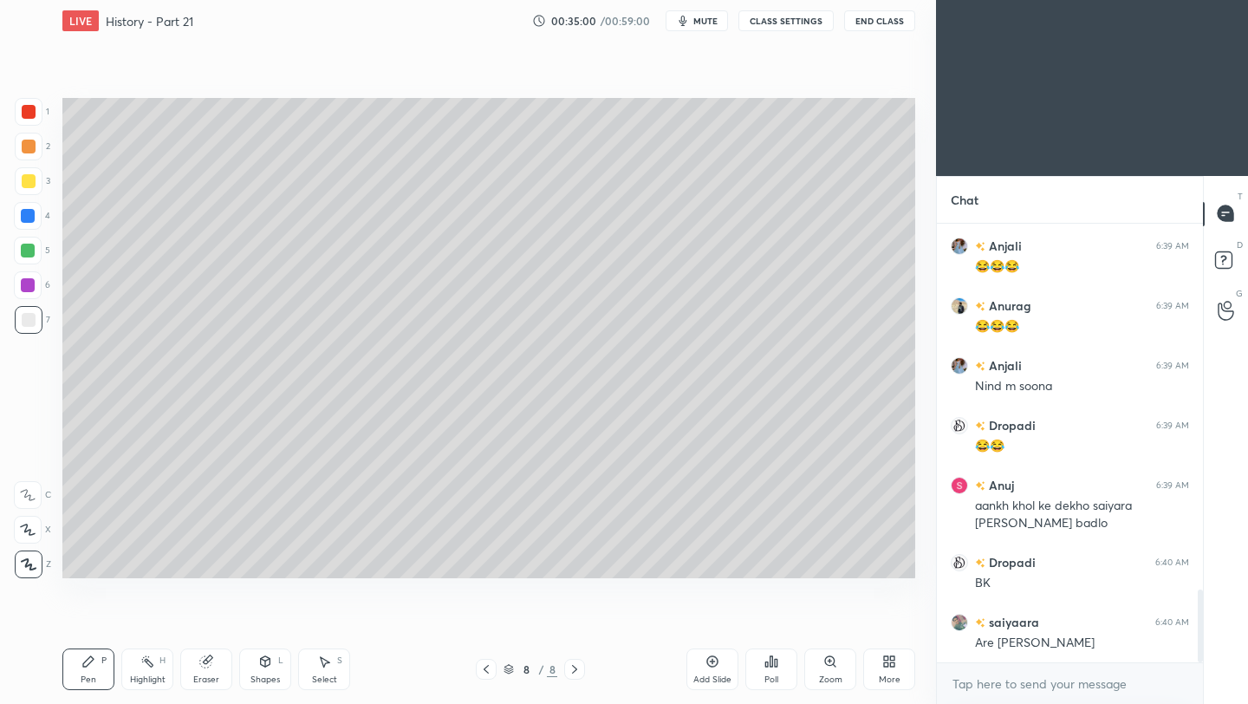
click at [487, 671] on icon at bounding box center [486, 669] width 14 height 14
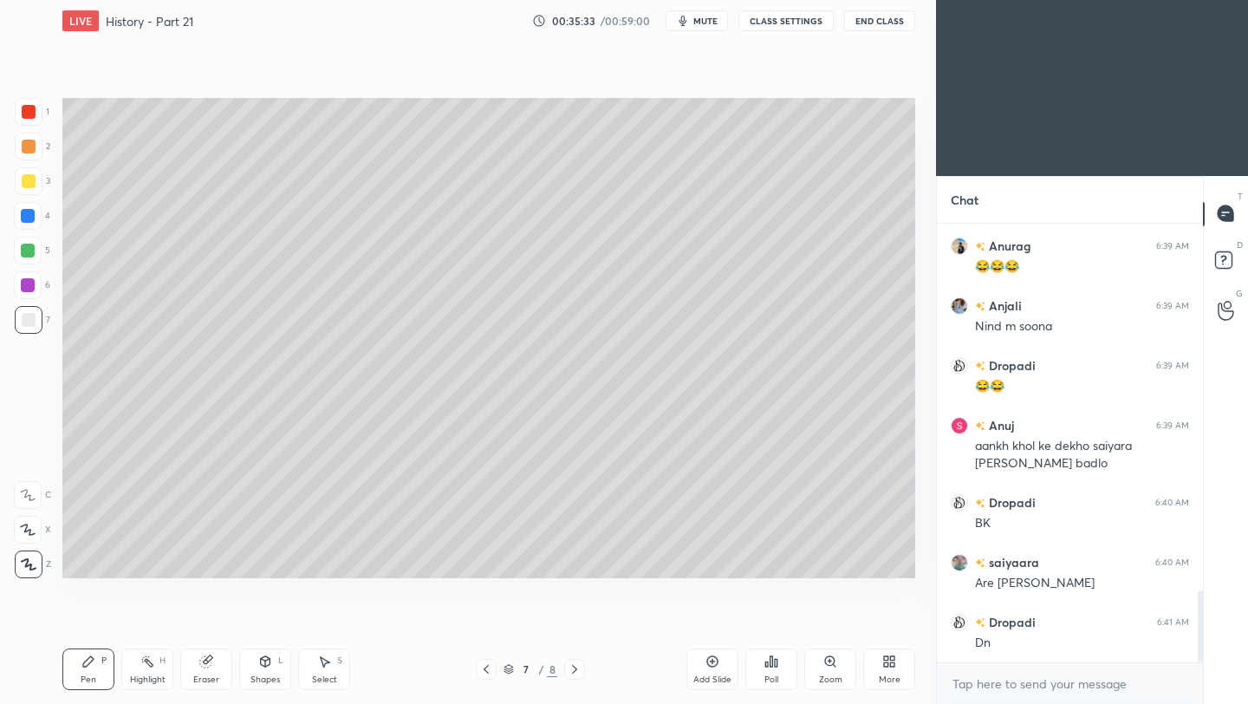
click at [573, 668] on icon at bounding box center [575, 669] width 14 height 14
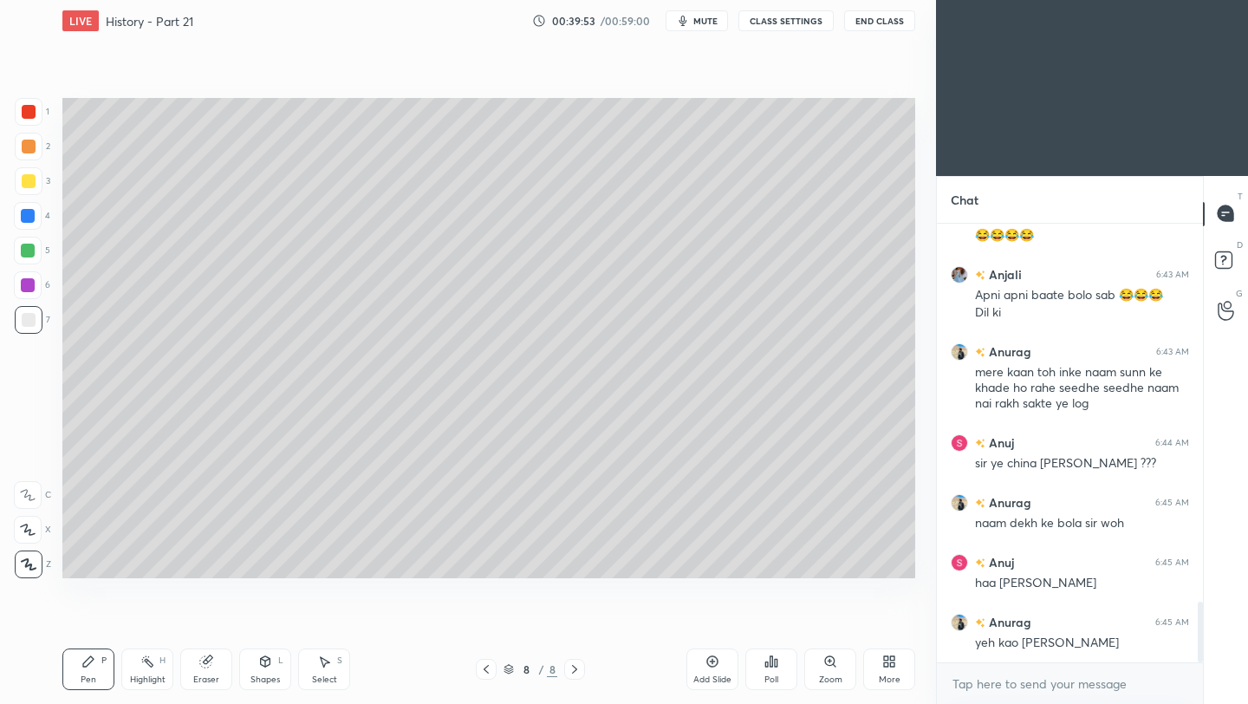
scroll to position [2782, 0]
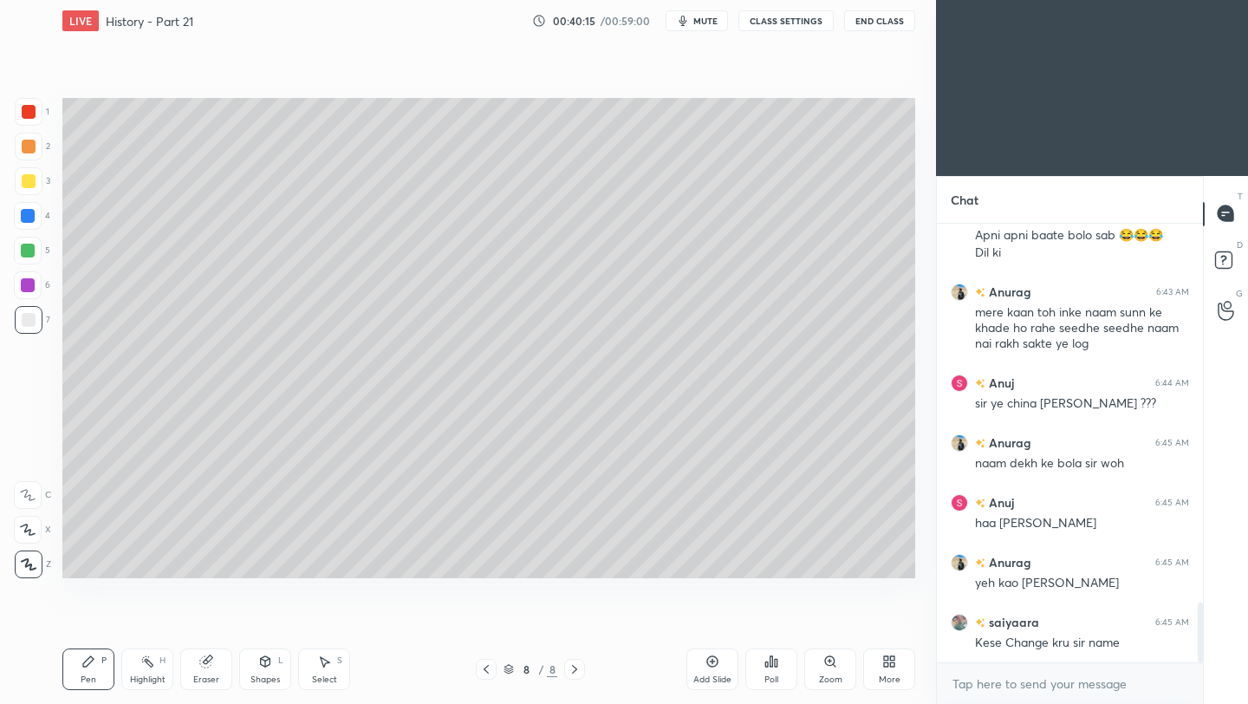
drag, startPoint x: 714, startPoint y: 674, endPoint x: 713, endPoint y: 682, distance: 8.7
click at [715, 675] on div "Add Slide" at bounding box center [713, 679] width 38 height 9
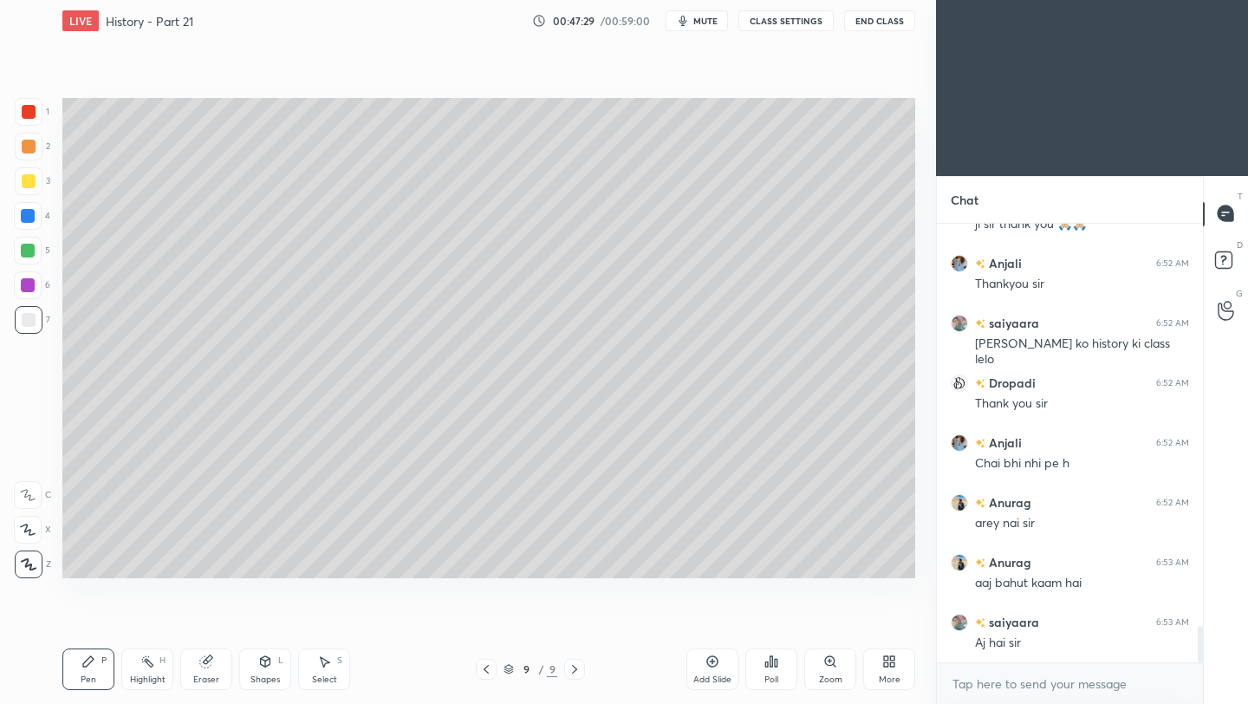
scroll to position [4921, 0]
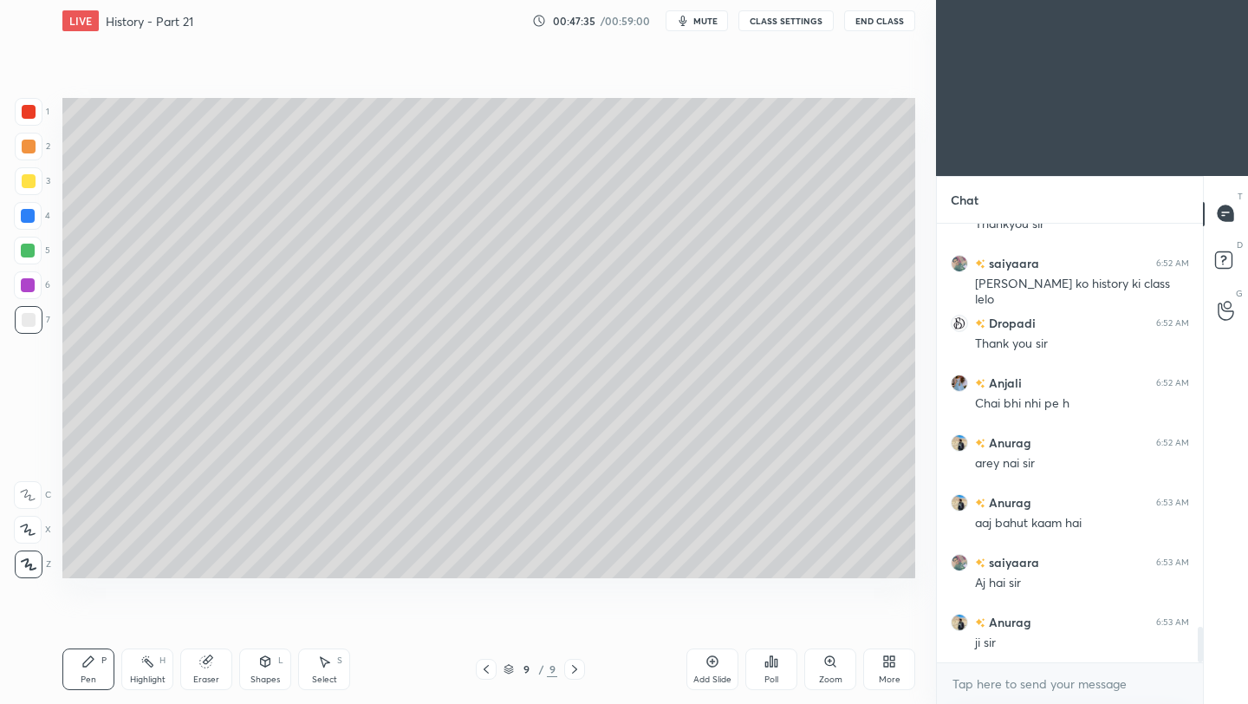
click at [894, 24] on button "End Class" at bounding box center [879, 20] width 71 height 21
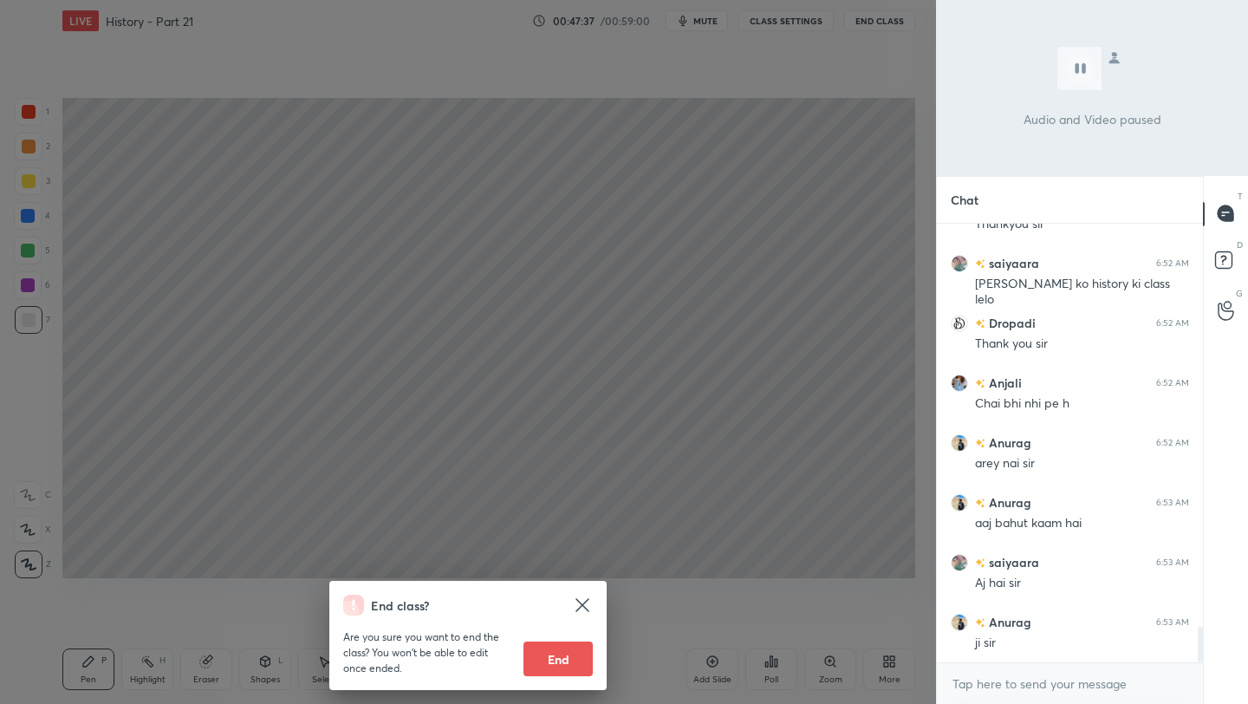
scroll to position [4981, 0]
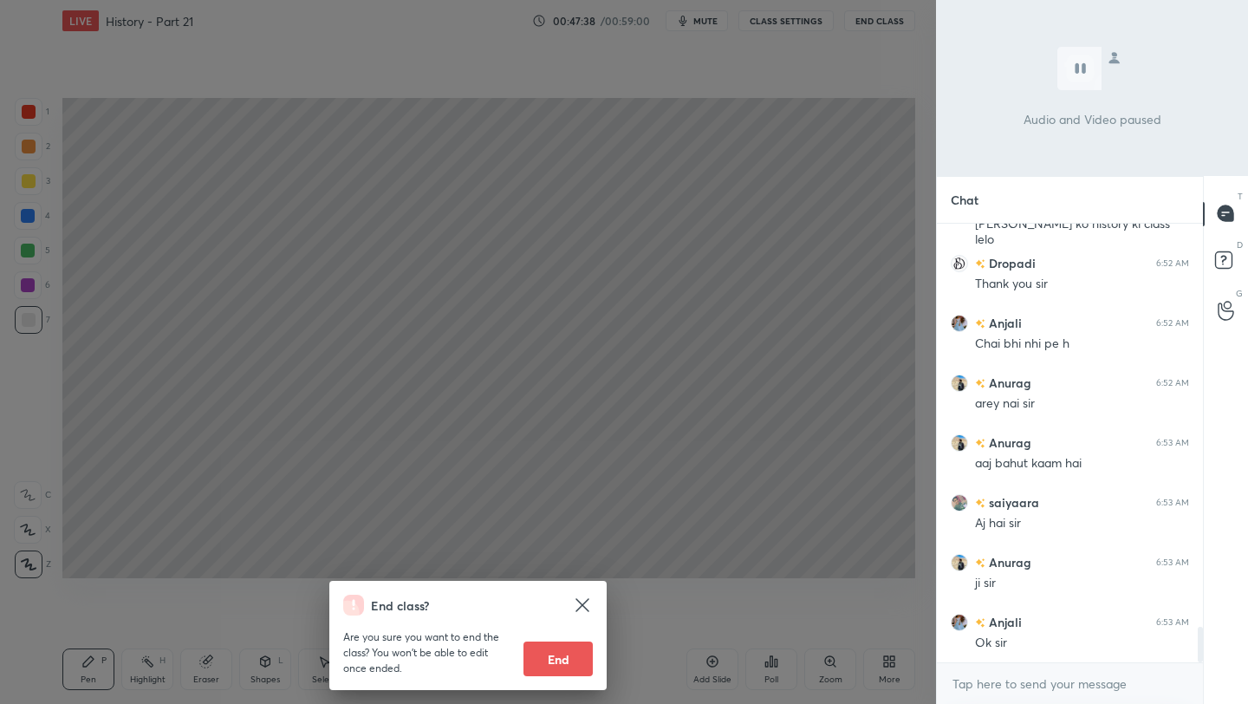
click at [558, 666] on button "End" at bounding box center [558, 659] width 69 height 35
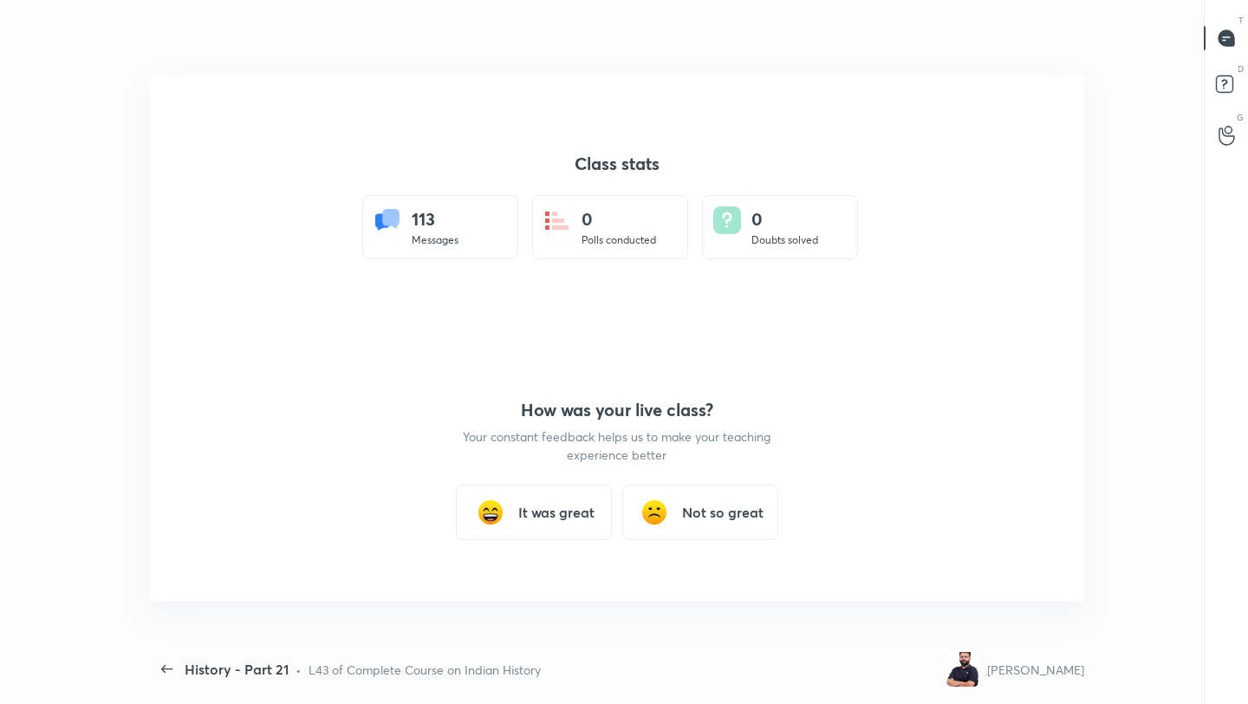
scroll to position [0, 0]
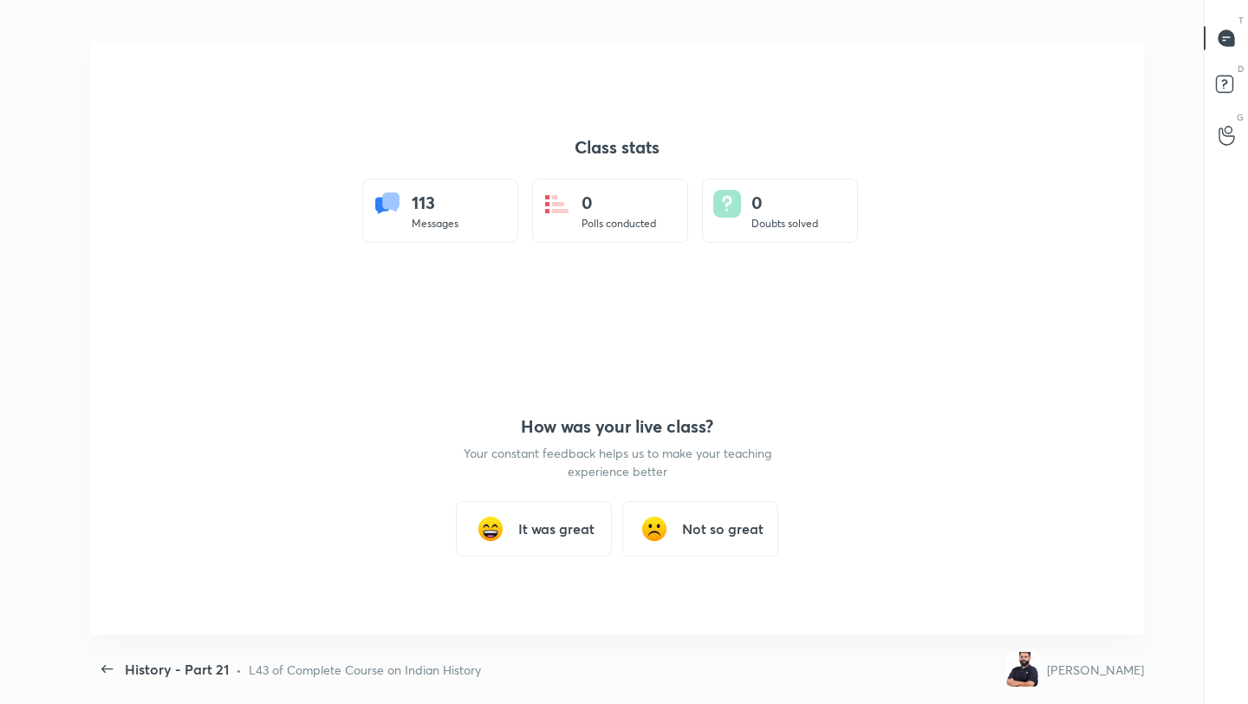
type textarea "x"
